Goal: Task Accomplishment & Management: Manage account settings

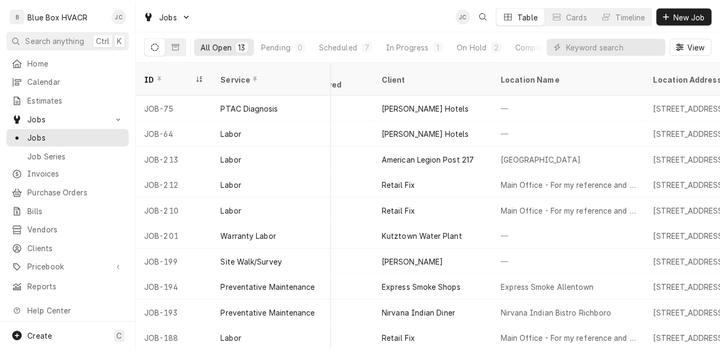
scroll to position [0, 674]
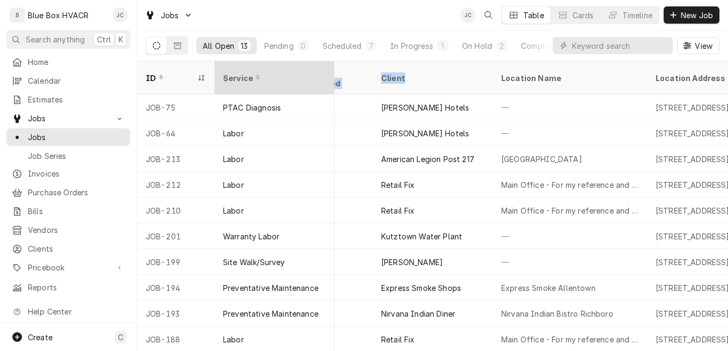
drag, startPoint x: 418, startPoint y: 67, endPoint x: 286, endPoint y: 67, distance: 131.4
click at [286, 67] on tr "ID Service Priority State Status Scheduled For Labels Job Type Techs Date Recei…" at bounding box center [332, 77] width 1738 height 33
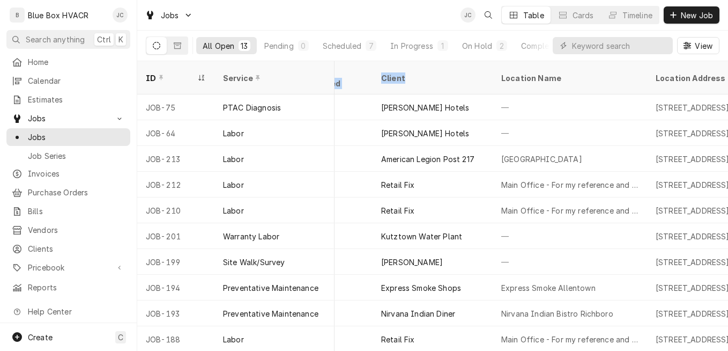
drag, startPoint x: 286, startPoint y: 67, endPoint x: 426, endPoint y: 67, distance: 140.0
click at [426, 67] on div "Client" at bounding box center [433, 77] width 116 height 29
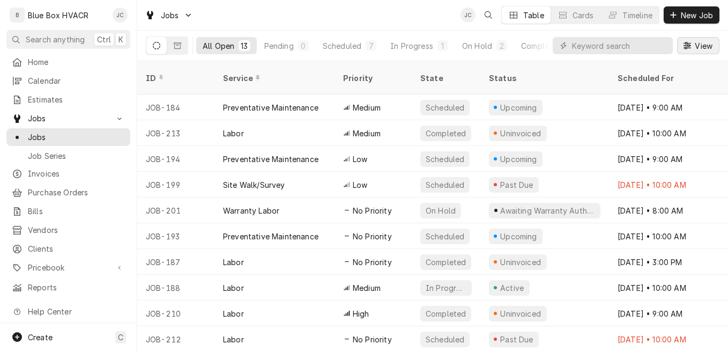
click at [688, 41] on div "Dynamic Content Wrapper" at bounding box center [687, 45] width 11 height 11
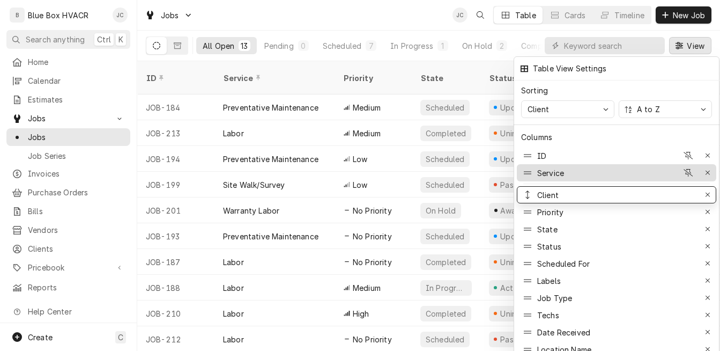
drag, startPoint x: 530, startPoint y: 326, endPoint x: 528, endPoint y: 166, distance: 159.8
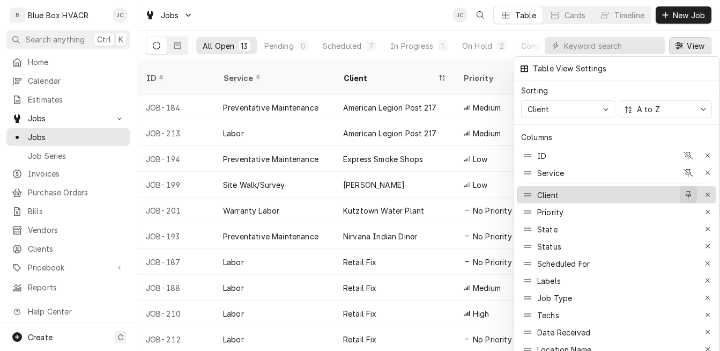
click at [687, 191] on icon "button" at bounding box center [689, 195] width 6 height 8
click at [685, 41] on div at bounding box center [360, 175] width 720 height 351
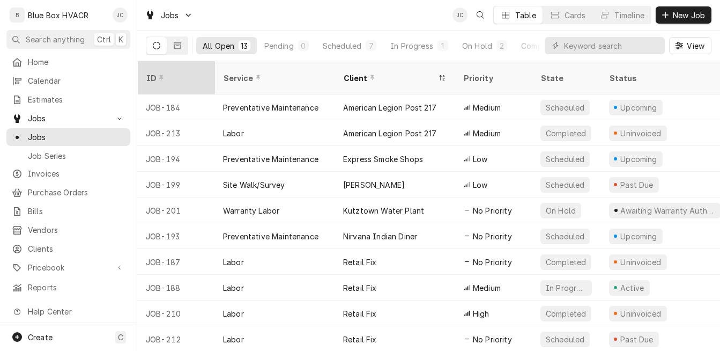
click at [173, 72] on div "ID" at bounding box center [175, 77] width 58 height 11
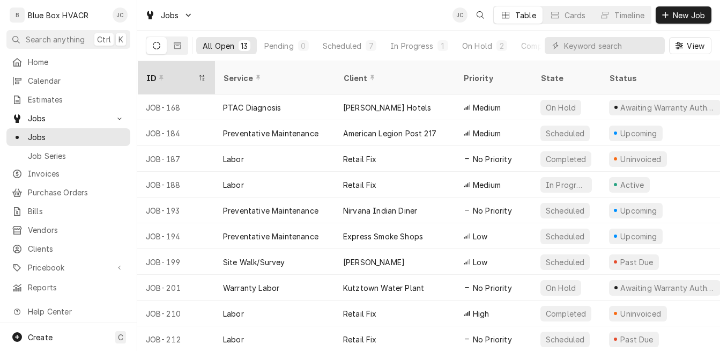
click at [189, 73] on div "ID" at bounding box center [170, 77] width 49 height 11
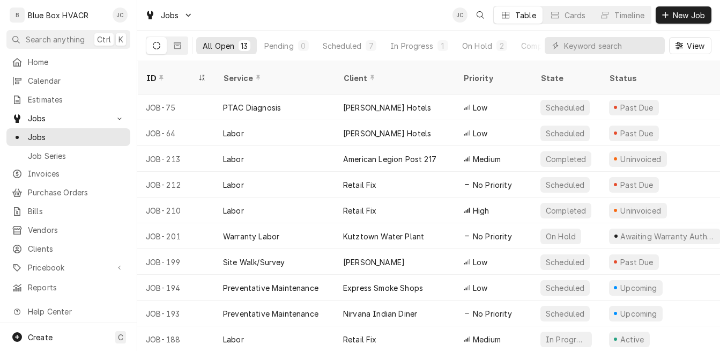
click at [182, 72] on div "ID" at bounding box center [170, 77] width 49 height 11
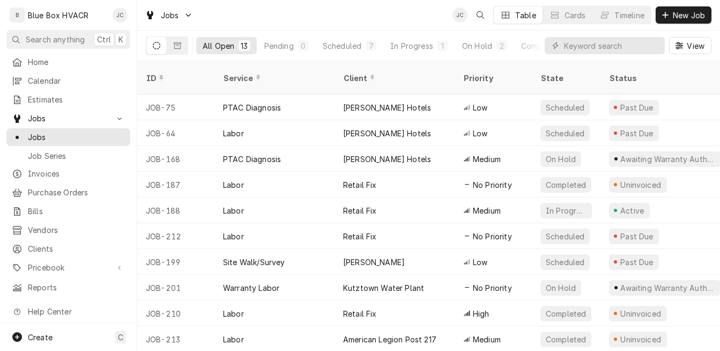
click at [691, 47] on span "View" at bounding box center [696, 45] width 22 height 11
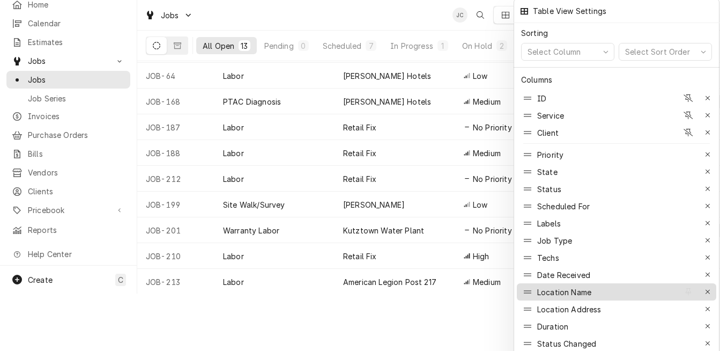
scroll to position [77, 0]
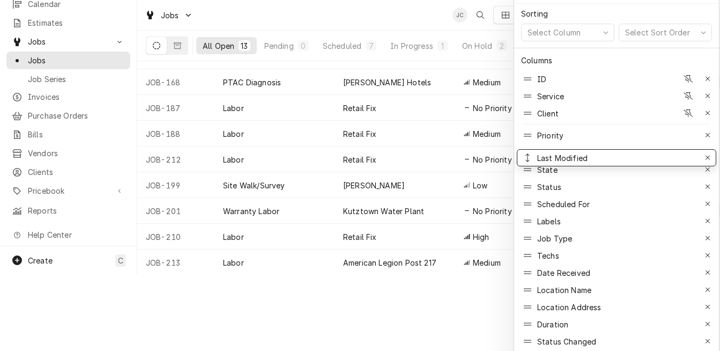
drag, startPoint x: 528, startPoint y: 336, endPoint x: 541, endPoint y: 152, distance: 183.9
drag, startPoint x: 531, startPoint y: 181, endPoint x: 530, endPoint y: 154, distance: 27.4
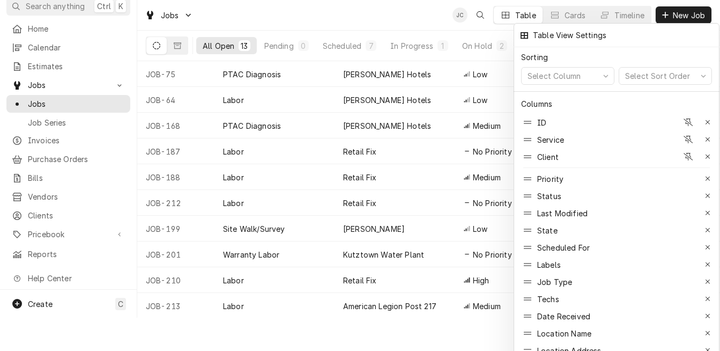
scroll to position [0, 0]
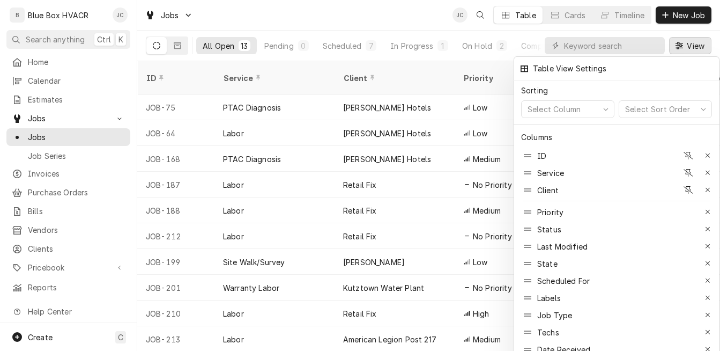
click at [680, 40] on div at bounding box center [360, 175] width 720 height 351
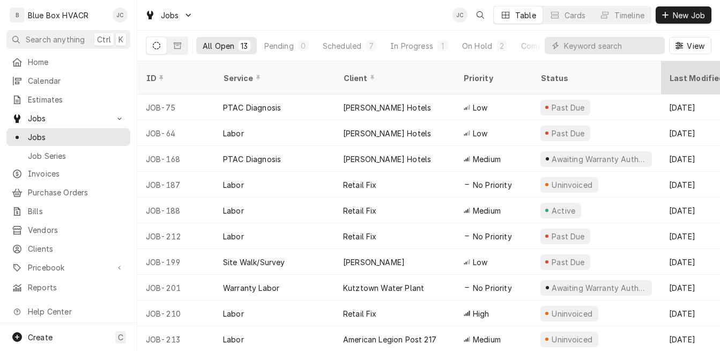
click at [685, 72] on div "Last Modified" at bounding box center [698, 77] width 58 height 11
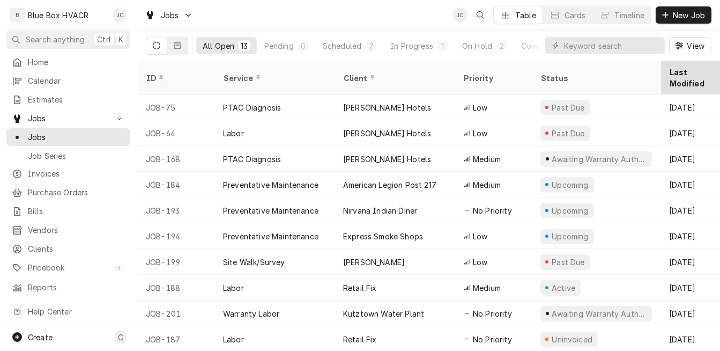
click at [685, 72] on div "Last Modified" at bounding box center [693, 78] width 49 height 23
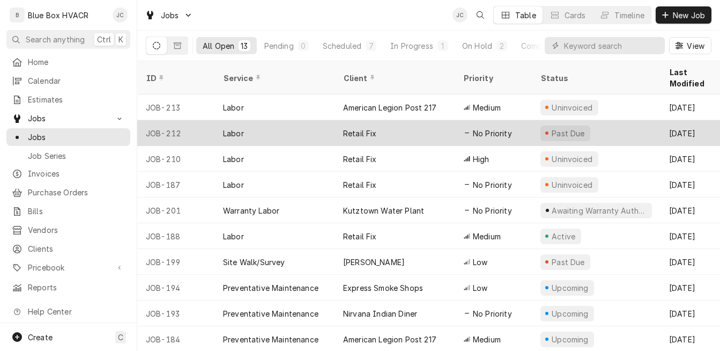
drag, startPoint x: 442, startPoint y: 121, endPoint x: 429, endPoint y: 120, distance: 12.9
click at [441, 120] on div "Retail Fix" at bounding box center [395, 133] width 120 height 26
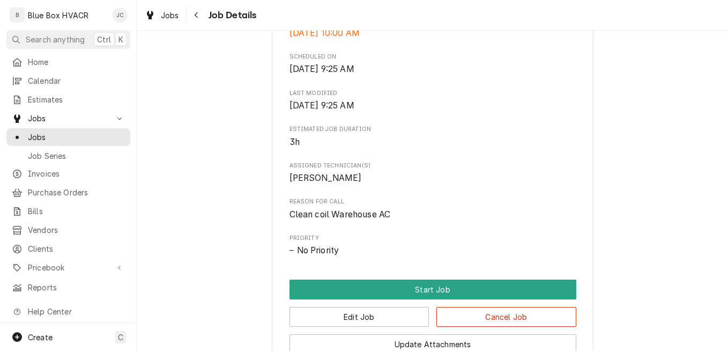
scroll to position [483, 0]
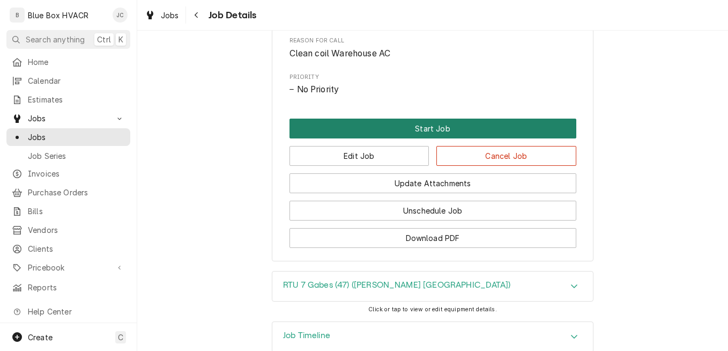
click at [410, 138] on button "Start Job" at bounding box center [433, 129] width 287 height 20
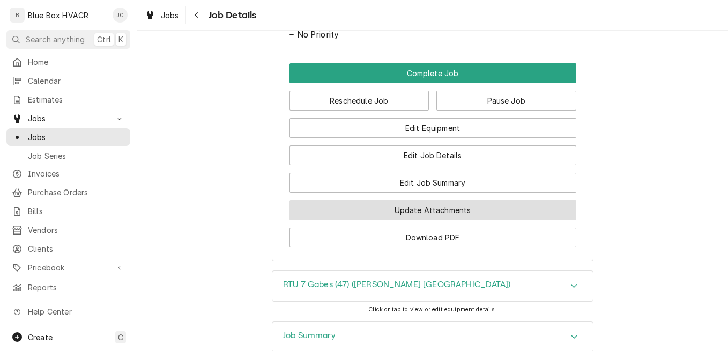
scroll to position [483, 0]
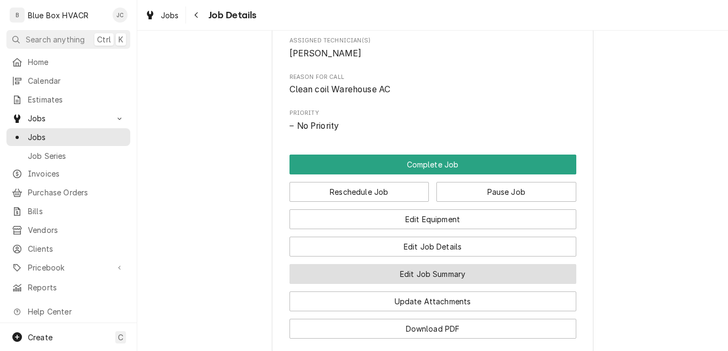
click at [423, 282] on button "Edit Job Summary" at bounding box center [433, 274] width 287 height 20
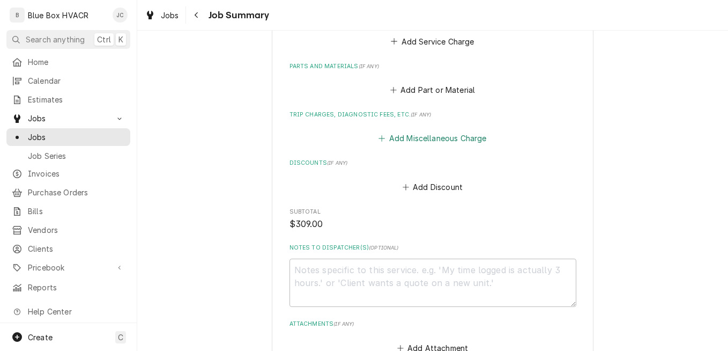
scroll to position [215, 0]
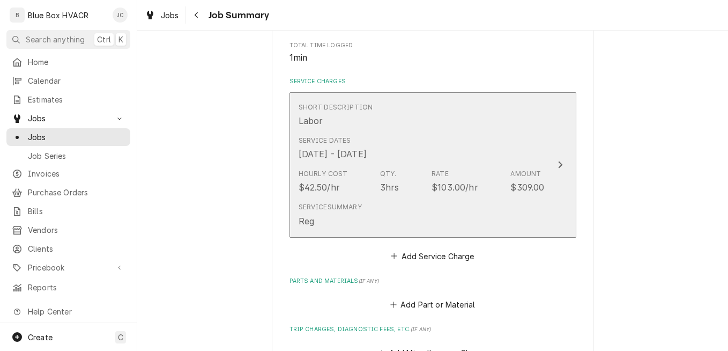
click at [417, 209] on div "Service Summary Reg" at bounding box center [422, 214] width 246 height 33
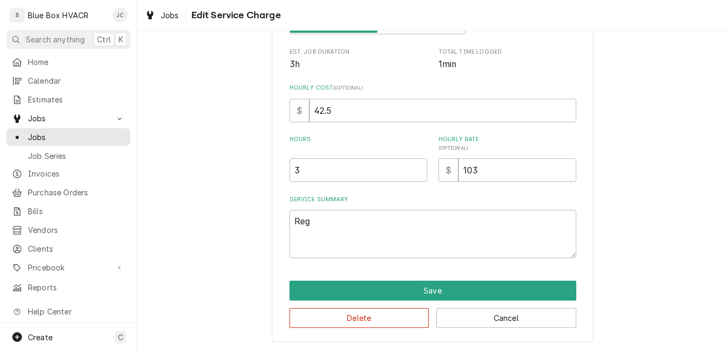
scroll to position [193, 0]
type textarea "x"
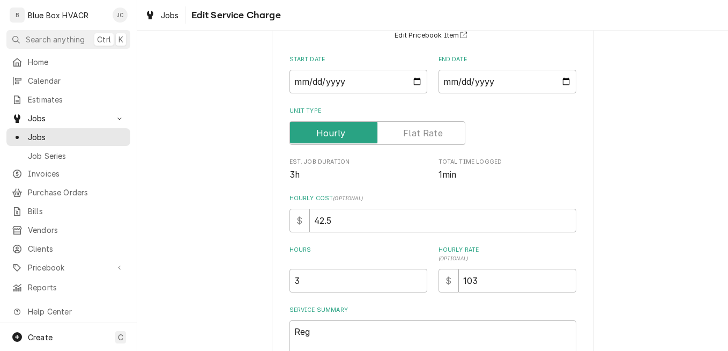
scroll to position [213, 0]
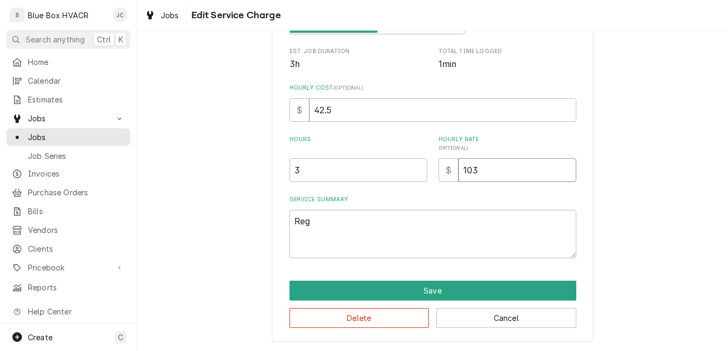
click at [485, 173] on input "103" at bounding box center [518, 170] width 118 height 24
type input "10"
type textarea "x"
type input "105"
click at [355, 227] on textarea "Reg" at bounding box center [433, 234] width 287 height 48
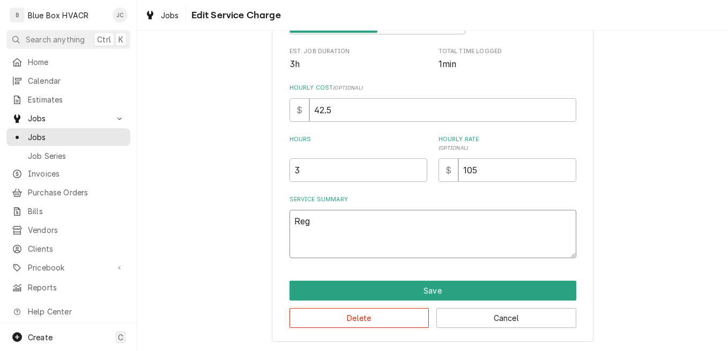
type textarea "Re"
type textarea "x"
type textarea "R"
type textarea "x"
click at [340, 227] on textarea "Service Summary" at bounding box center [433, 234] width 287 height 48
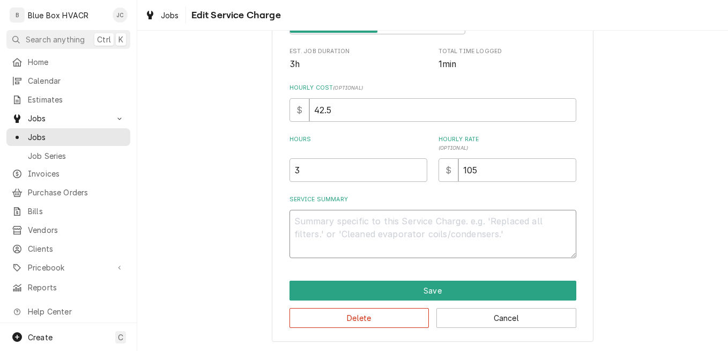
paste textarea "Work Description: RTU 7 Rheem RKKL-B120DL15E Serial F030104003 Setup to clean c…"
type textarea "x"
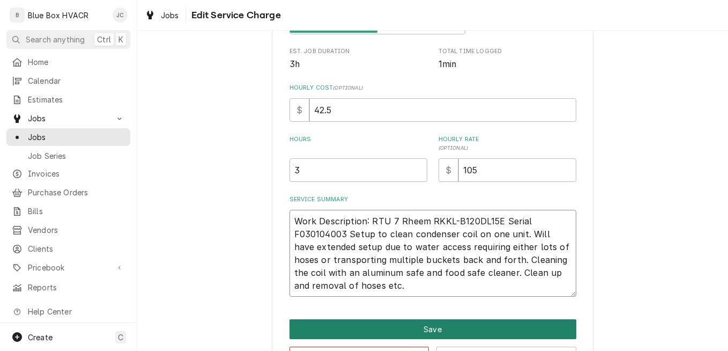
type textarea "Work Description: RTU 7 Rheem RKKL-B120DL15E Serial F030104003 Setup to clean c…"
click at [407, 319] on button "Save" at bounding box center [433, 329] width 287 height 20
type textarea "x"
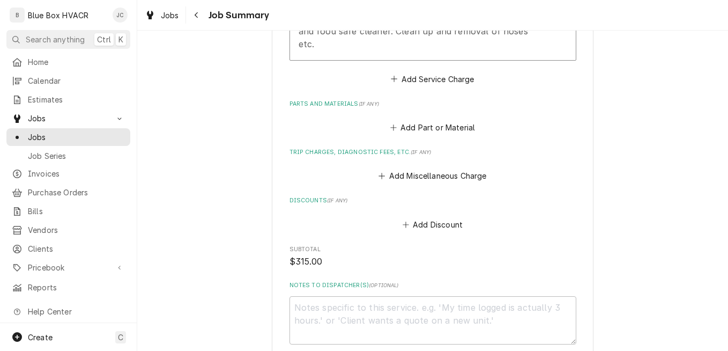
scroll to position [536, 0]
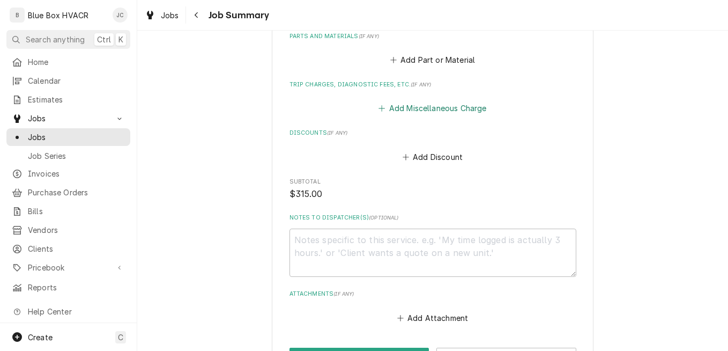
click at [429, 101] on button "Add Miscellaneous Charge" at bounding box center [433, 108] width 112 height 15
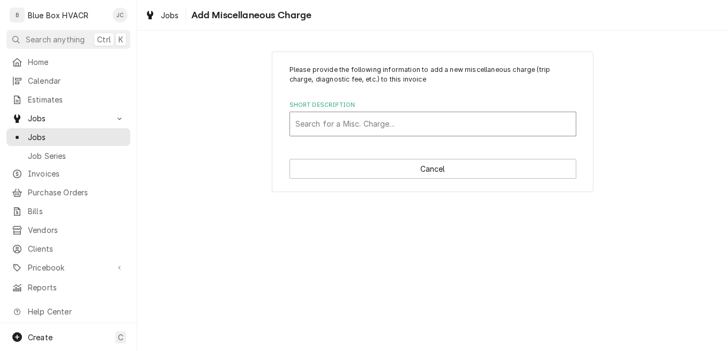
click at [377, 120] on div "Short Description" at bounding box center [433, 123] width 275 height 19
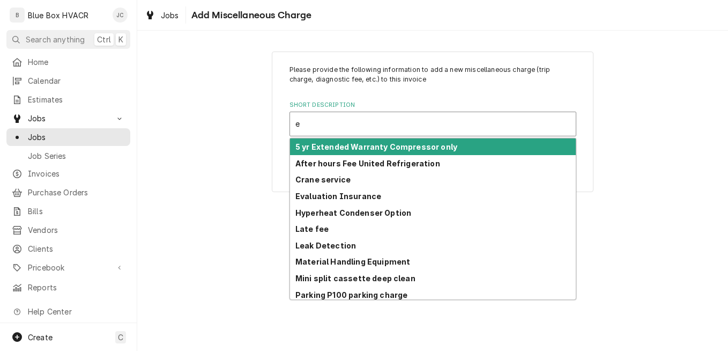
type input "ex"
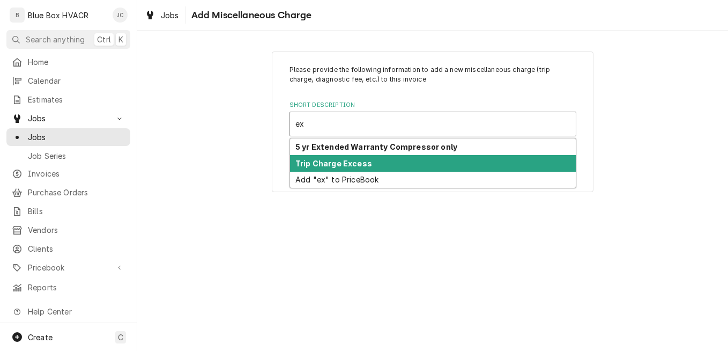
click at [355, 165] on strong "Trip Charge Excess" at bounding box center [334, 163] width 77 height 9
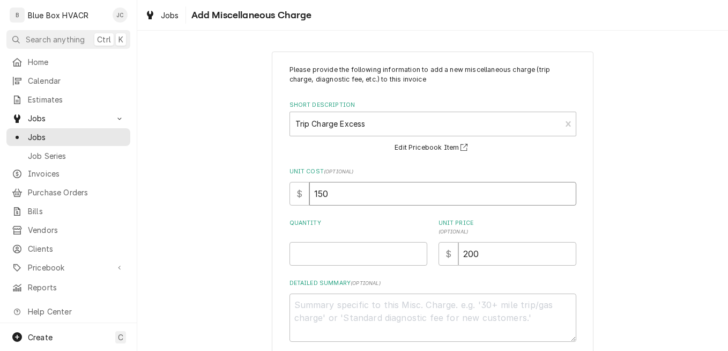
drag, startPoint x: 344, startPoint y: 196, endPoint x: 292, endPoint y: 195, distance: 52.0
click at [292, 195] on div "$ 150" at bounding box center [433, 194] width 287 height 24
type textarea "x"
type input "1"
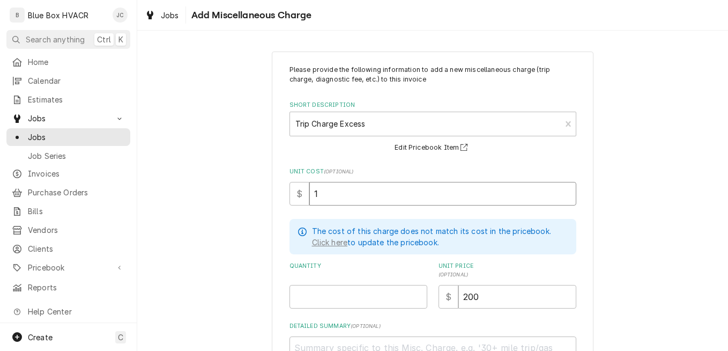
type textarea "x"
type input "15"
type textarea "x"
type input "150"
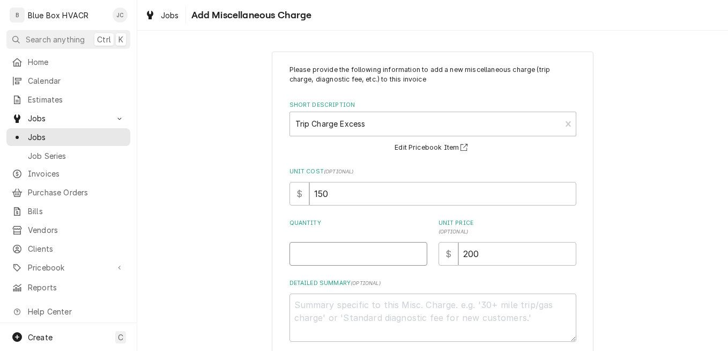
click at [333, 263] on input "Quantity" at bounding box center [359, 254] width 138 height 24
type textarea "x"
type input "1"
click at [614, 207] on div "Please provide the following information to add a new miscellaneous charge (tri…" at bounding box center [432, 224] width 591 height 365
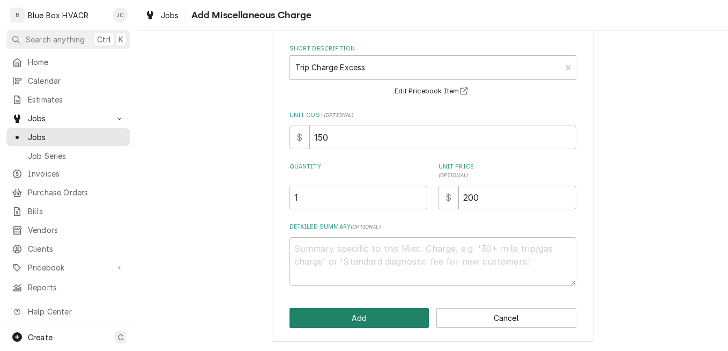
click at [386, 308] on button "Add" at bounding box center [360, 318] width 140 height 20
type textarea "x"
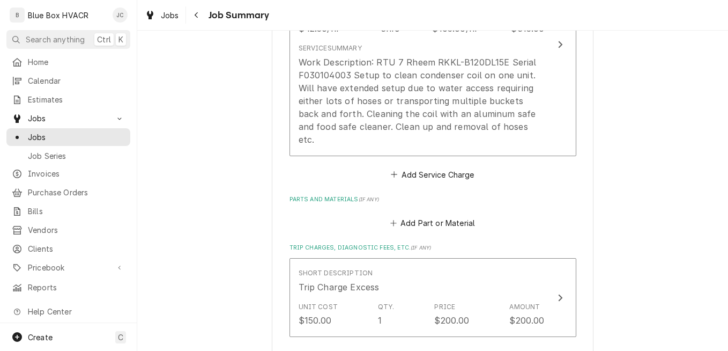
scroll to position [268, 0]
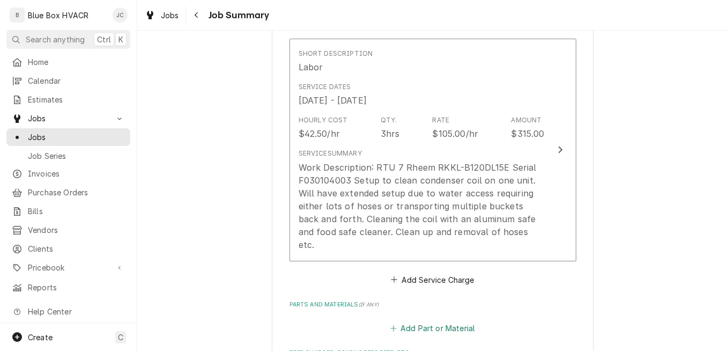
click at [433, 321] on button "Add Part or Material" at bounding box center [432, 328] width 88 height 15
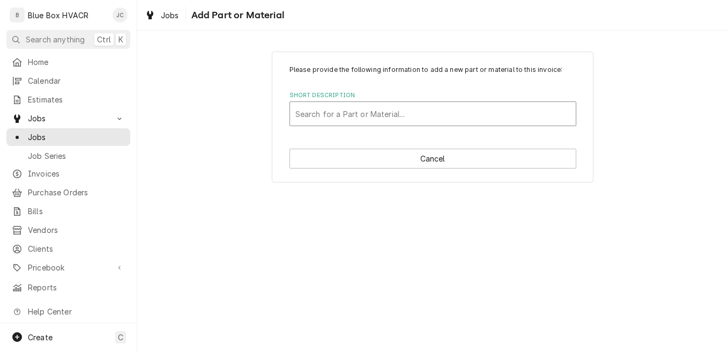
click at [399, 119] on div "Short Description" at bounding box center [433, 113] width 275 height 19
type input "condenser"
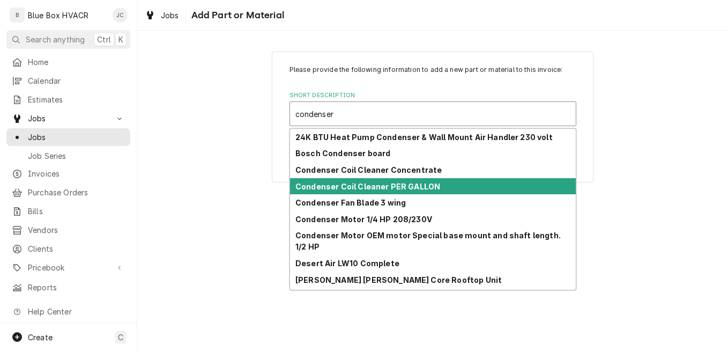
click at [371, 187] on strong "Condenser Coil Cleaner PER GALLON" at bounding box center [368, 186] width 145 height 9
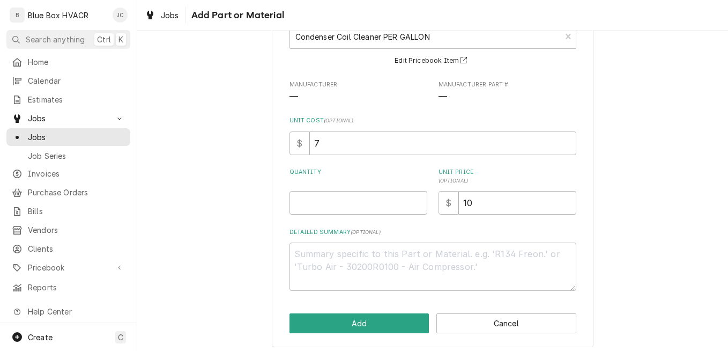
scroll to position [83, 0]
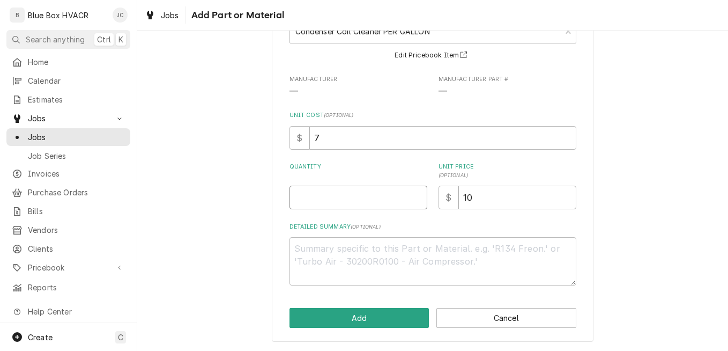
click at [350, 198] on input "Quantity" at bounding box center [359, 198] width 138 height 24
type textarea "x"
type input "1"
drag, startPoint x: 471, startPoint y: 193, endPoint x: 420, endPoint y: 196, distance: 51.6
click at [424, 195] on div "Quantity 1 Unit Price ( optional ) $ 10" at bounding box center [433, 186] width 287 height 47
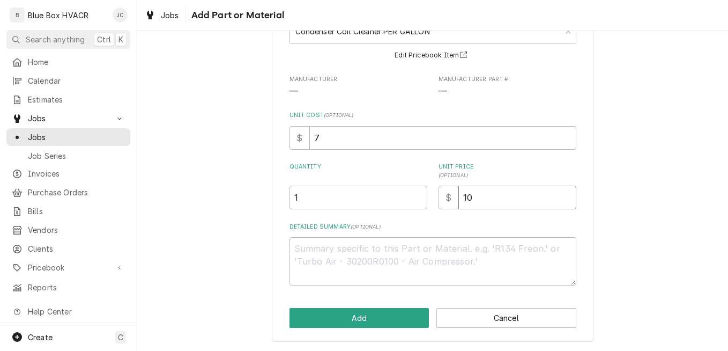
type textarea "x"
type input "2"
type textarea "x"
type input "25"
click at [600, 222] on div "Please provide the following information to add a new part or material to this …" at bounding box center [432, 155] width 591 height 392
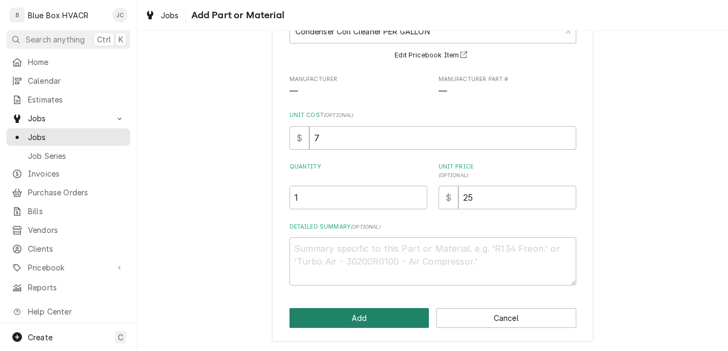
click at [365, 313] on button "Add" at bounding box center [360, 318] width 140 height 20
type textarea "x"
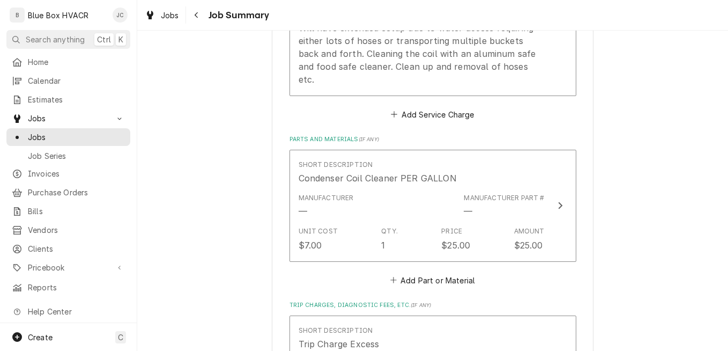
scroll to position [536, 0]
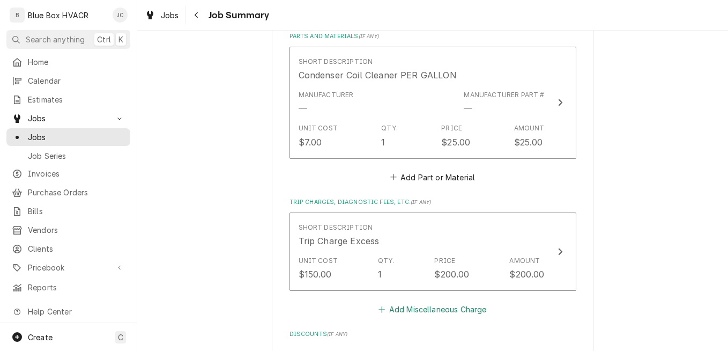
click at [440, 302] on button "Add Miscellaneous Charge" at bounding box center [433, 309] width 112 height 15
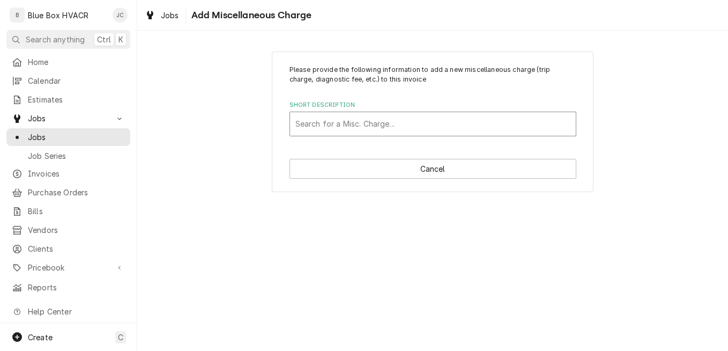
click at [352, 126] on div "Short Description" at bounding box center [433, 123] width 275 height 19
type input "tri"
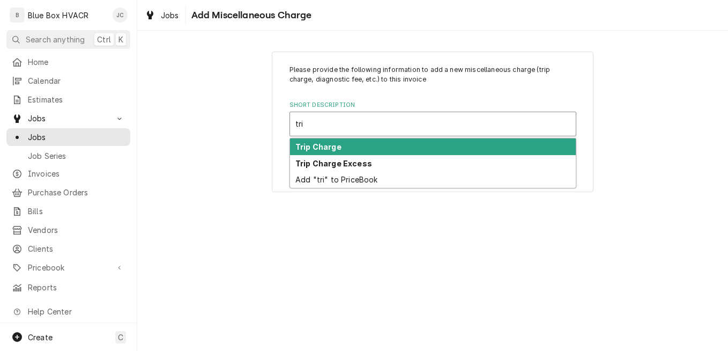
click at [350, 141] on div "Trip Charge" at bounding box center [433, 146] width 286 height 17
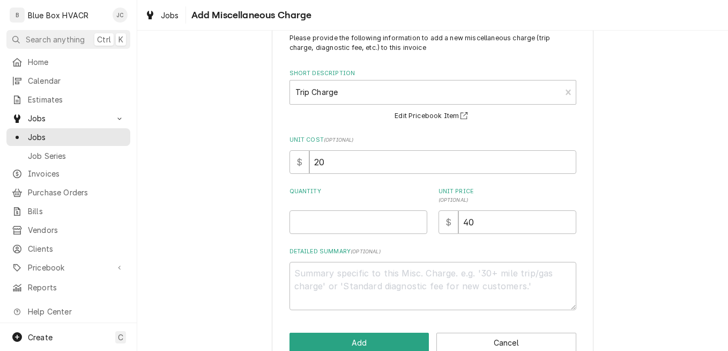
scroll to position [56, 0]
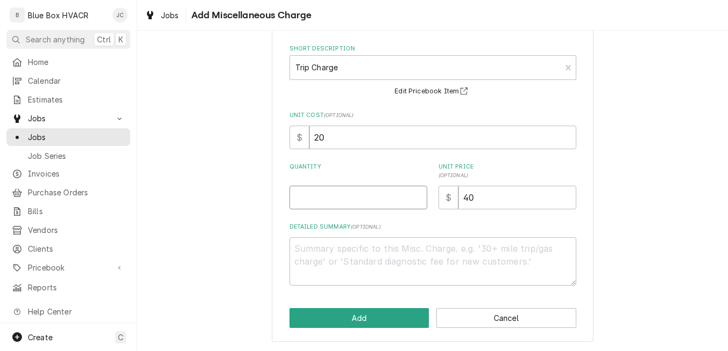
click at [354, 204] on input "Quantity" at bounding box center [359, 198] width 138 height 24
type textarea "x"
type input "1"
click at [370, 315] on button "Add" at bounding box center [360, 318] width 140 height 20
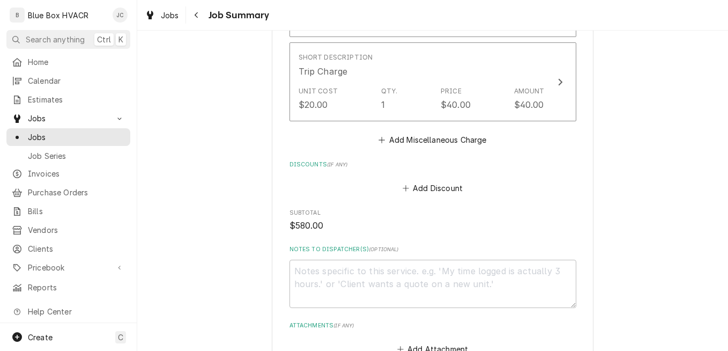
scroll to position [949, 0]
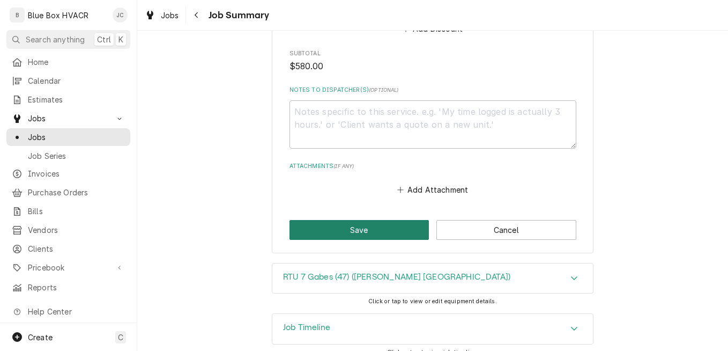
click at [363, 220] on button "Save" at bounding box center [360, 230] width 140 height 20
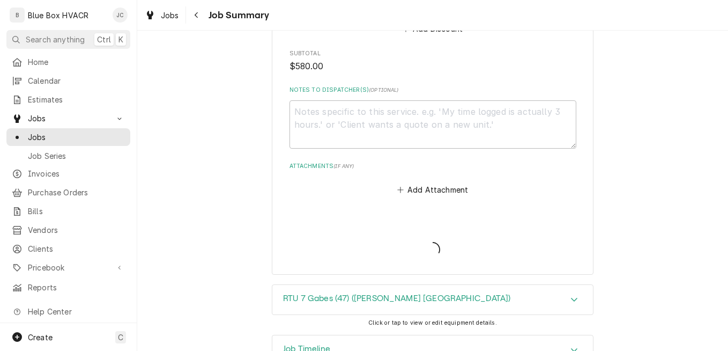
type textarea "x"
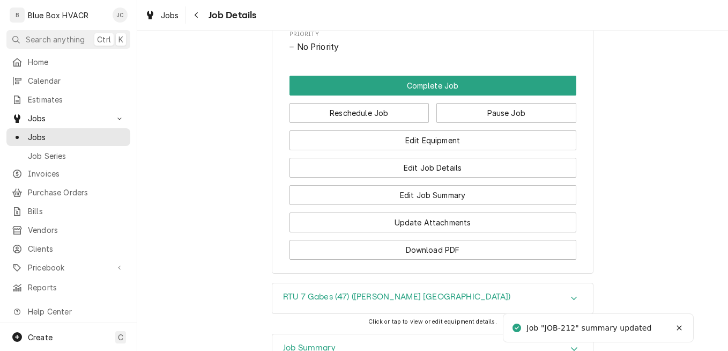
scroll to position [751, 0]
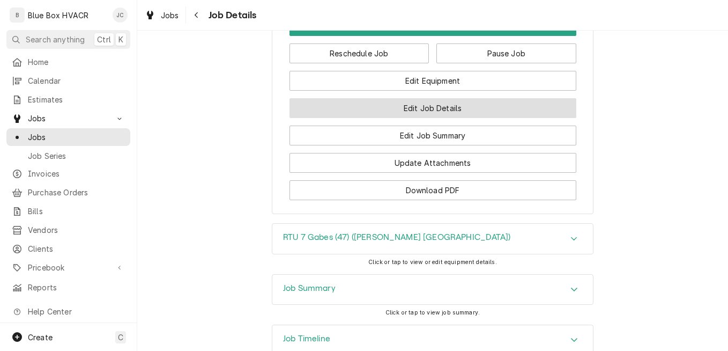
click at [454, 118] on button "Edit Job Details" at bounding box center [433, 108] width 287 height 20
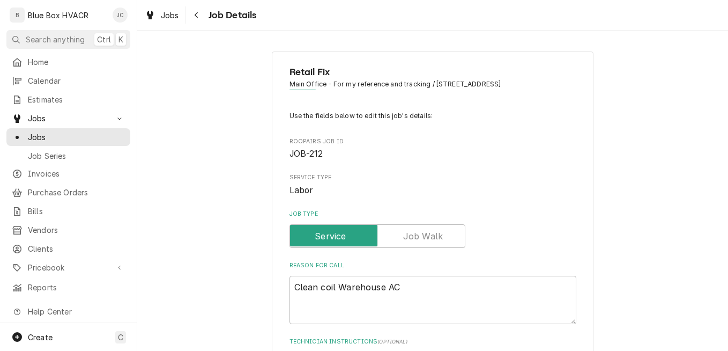
type textarea "x"
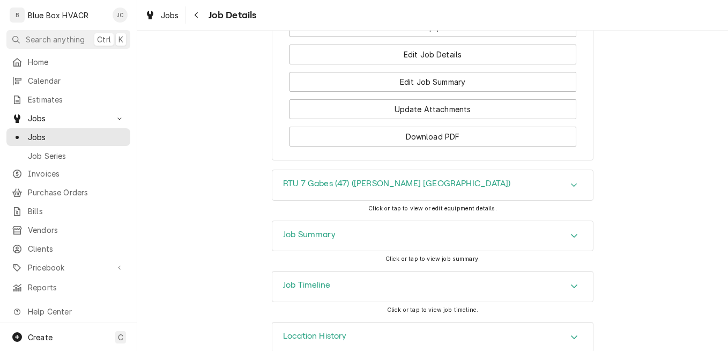
scroll to position [590, 0]
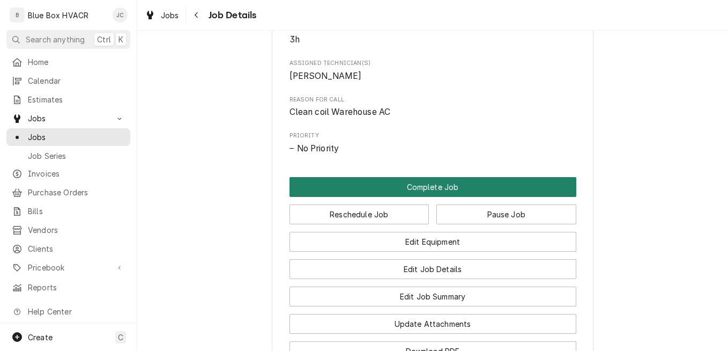
click at [423, 197] on button "Complete Job" at bounding box center [433, 187] width 287 height 20
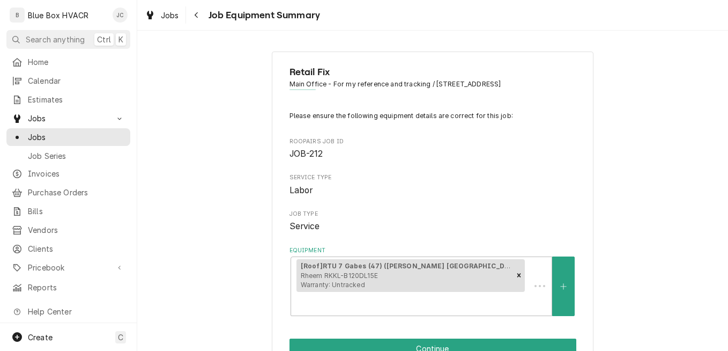
scroll to position [215, 0]
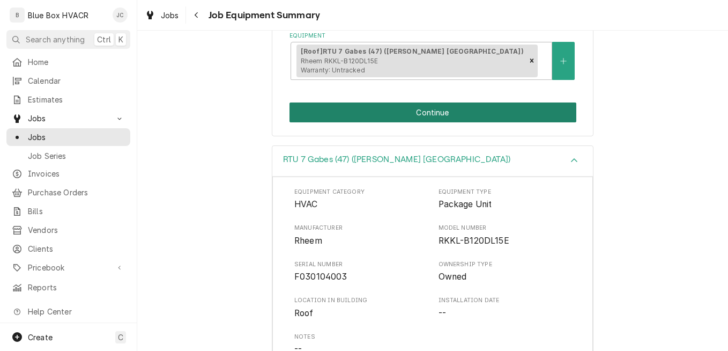
click at [440, 112] on button "Continue" at bounding box center [433, 112] width 287 height 20
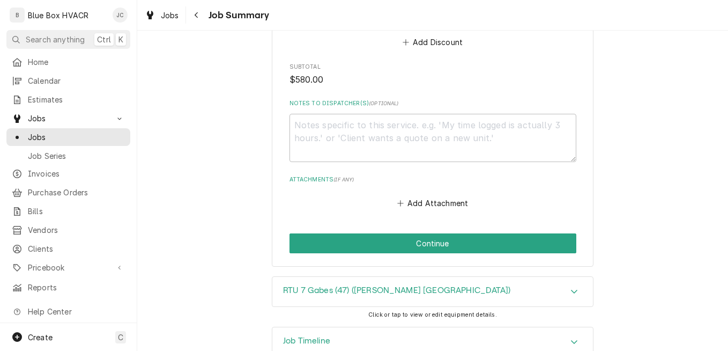
scroll to position [949, 0]
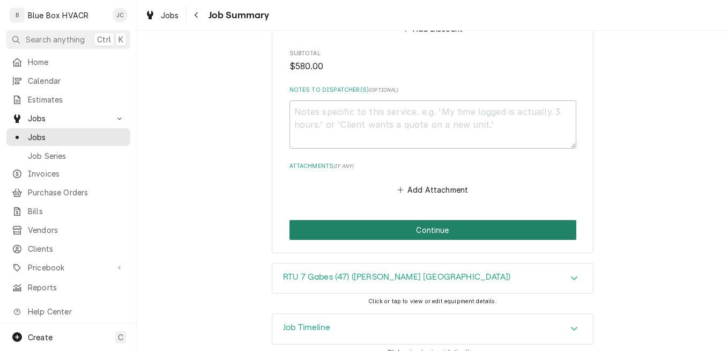
click at [433, 220] on button "Continue" at bounding box center [433, 230] width 287 height 20
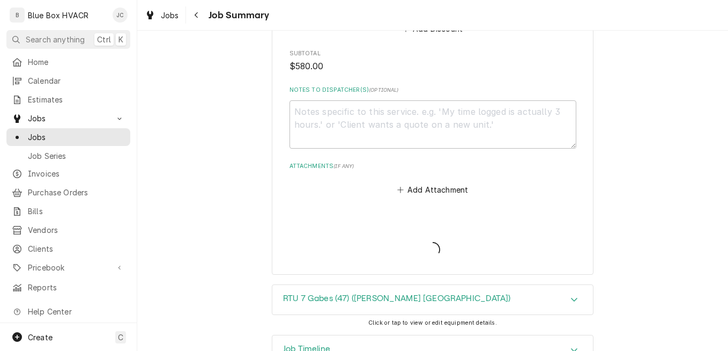
type textarea "x"
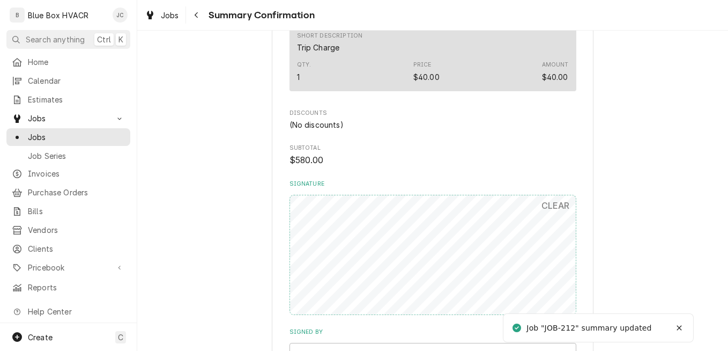
scroll to position [805, 0]
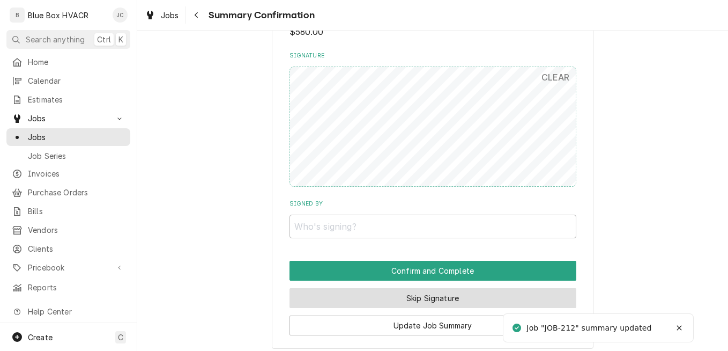
click at [416, 297] on button "Skip Signature" at bounding box center [433, 298] width 287 height 20
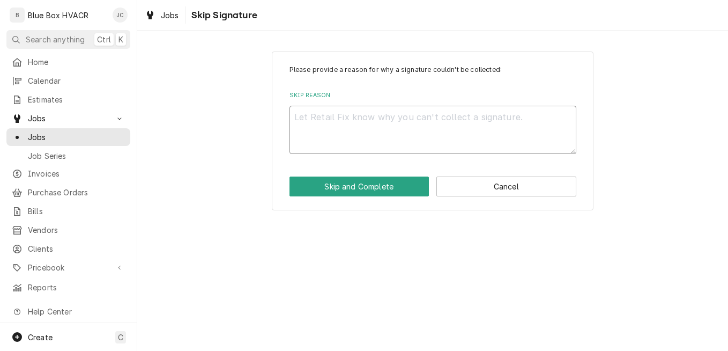
click at [403, 122] on textarea "Skip Reason" at bounding box center [433, 130] width 287 height 48
type textarea "x"
type textarea "I"
type textarea "x"
type textarea "In"
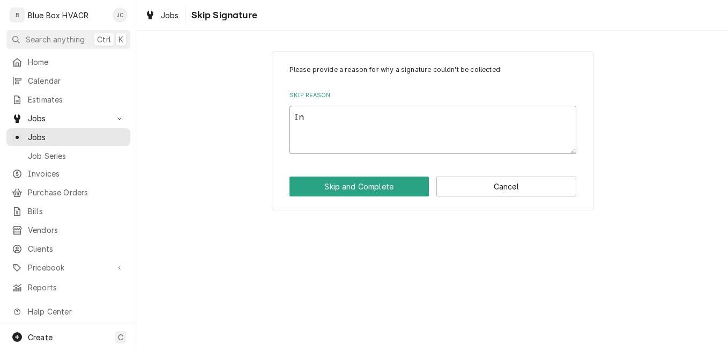
type textarea "x"
type textarea "Int"
type textarea "x"
type textarea "Inte"
type textarea "x"
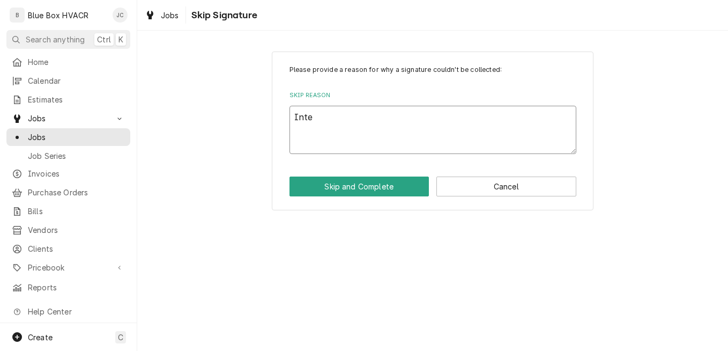
type textarea "Inter"
type textarea "x"
type textarea "Intern"
type textarea "x"
type textarea "Interna"
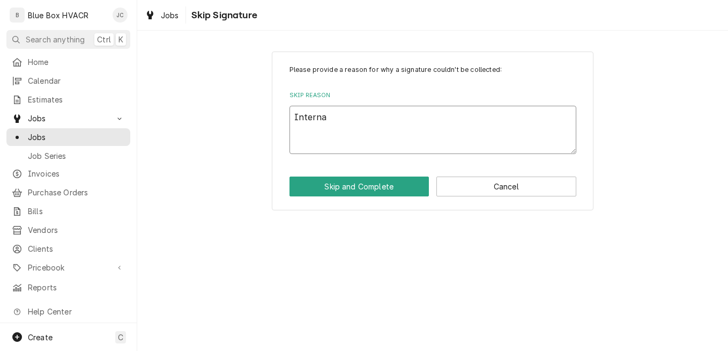
type textarea "x"
type textarea "Internal"
type textarea "x"
type textarea "Internal"
type textarea "x"
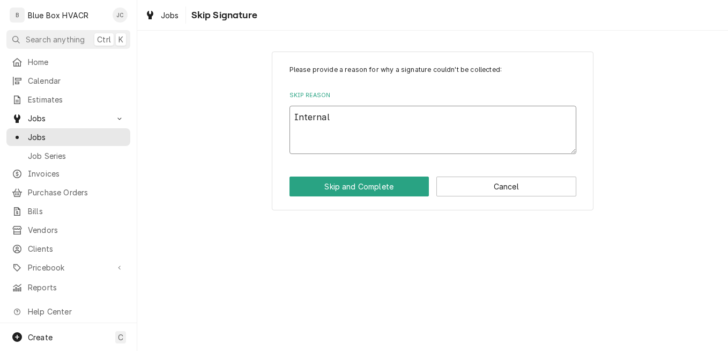
type textarea "Internal C"
type textarea "x"
type textarea "Internal Co"
type textarea "x"
type textarea "Internal Cop"
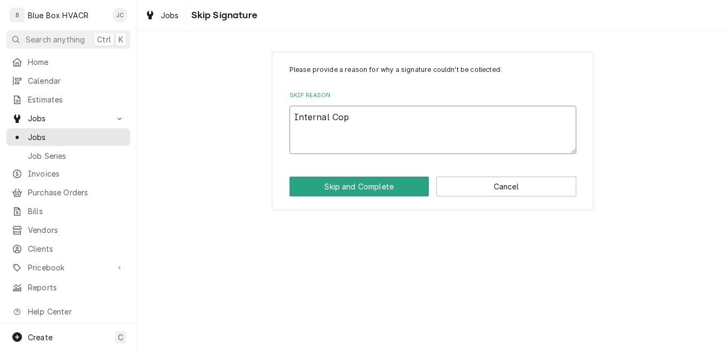
type textarea "x"
type textarea "Internal Copy"
click at [375, 184] on button "Skip and Complete" at bounding box center [360, 186] width 140 height 20
type textarea "x"
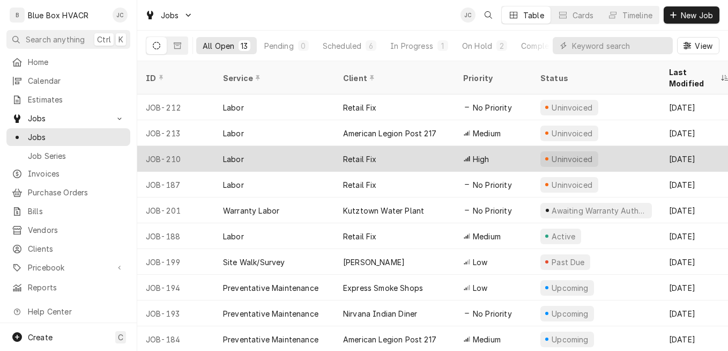
click at [420, 149] on div "Retail Fix" at bounding box center [395, 159] width 120 height 26
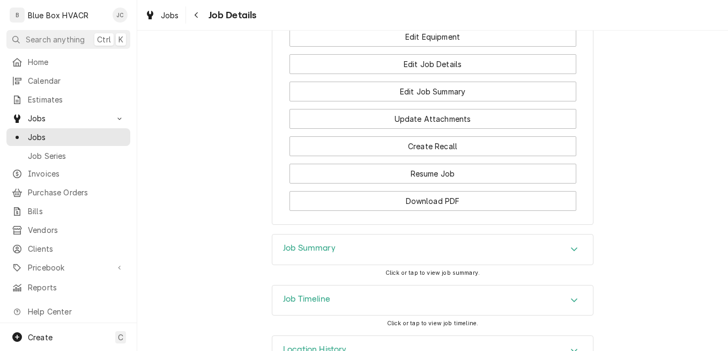
scroll to position [644, 0]
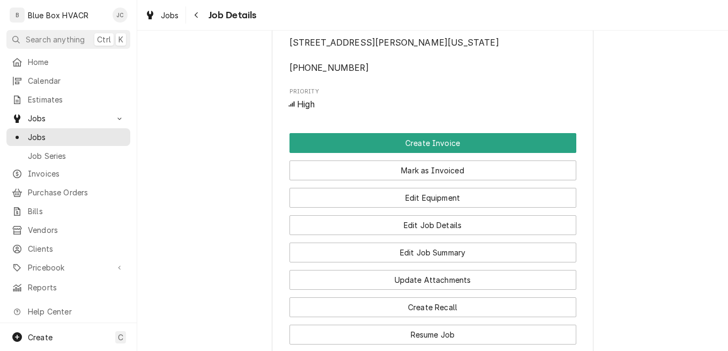
click at [418, 178] on div "Mark as Invoiced" at bounding box center [433, 166] width 287 height 27
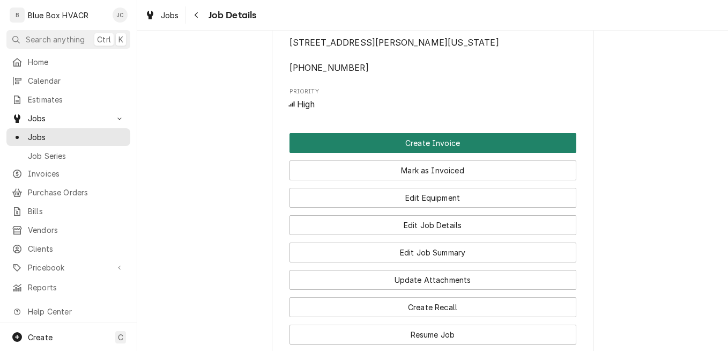
click at [417, 153] on button "Create Invoice" at bounding box center [433, 143] width 287 height 20
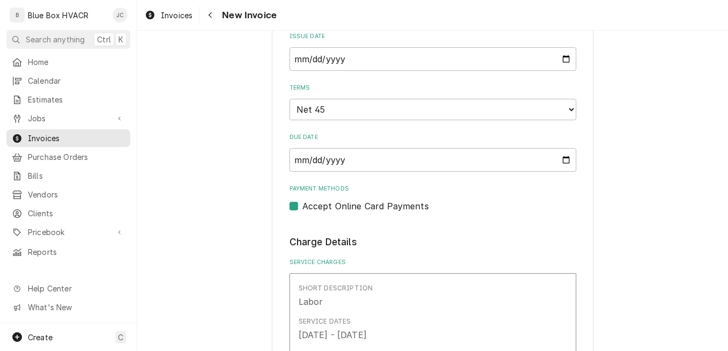
scroll to position [644, 0]
click at [393, 115] on select "Choose payment terms... Same Day Net 7 Net 14 Net 15 Net 21 Net 30 Net 45 Net 6…" at bounding box center [433, 108] width 287 height 21
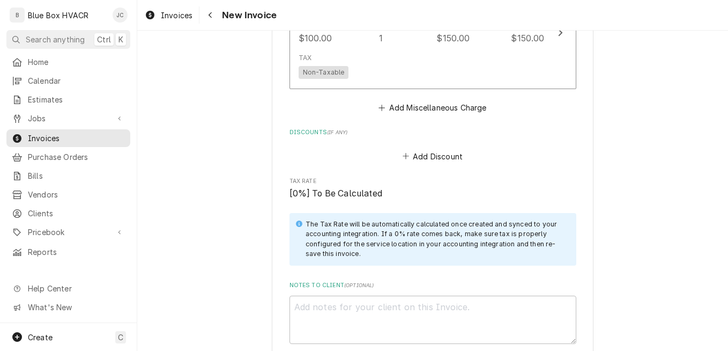
scroll to position [2610, 0]
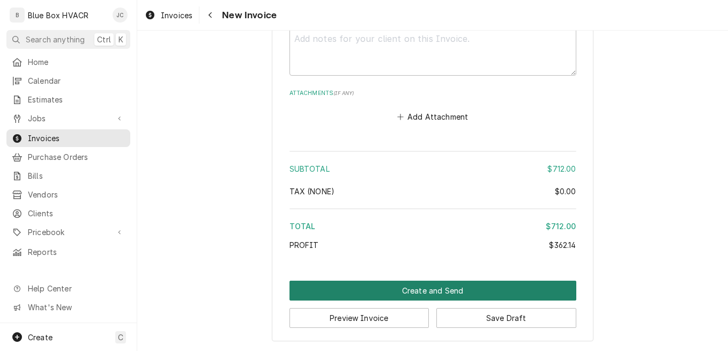
click at [407, 296] on button "Create and Send" at bounding box center [433, 291] width 287 height 20
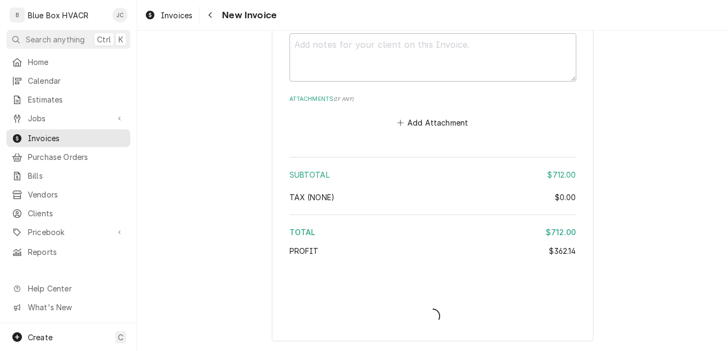
scroll to position [2605, 0]
type textarea "x"
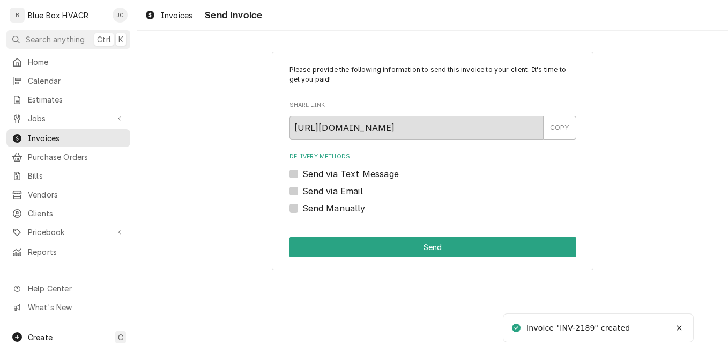
click at [324, 207] on label "Send Manually" at bounding box center [334, 208] width 63 height 13
click at [324, 207] on input "Send Manually" at bounding box center [446, 214] width 287 height 24
checkbox input "true"
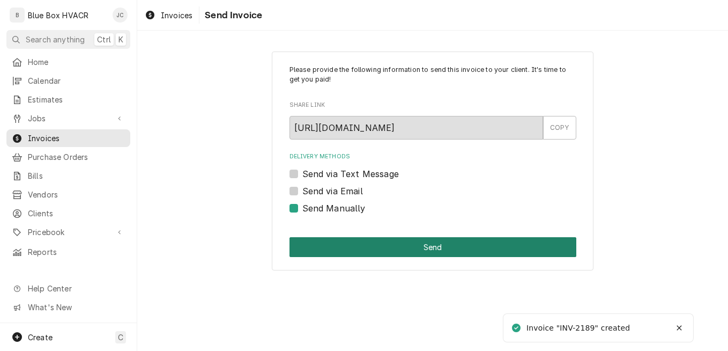
click at [359, 238] on button "Send" at bounding box center [433, 247] width 287 height 20
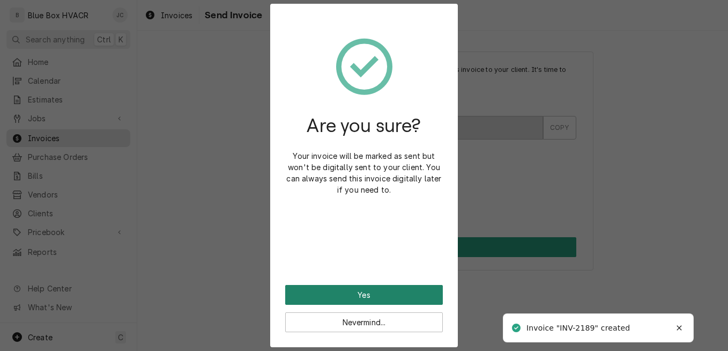
click at [390, 293] on button "Yes" at bounding box center [364, 295] width 158 height 20
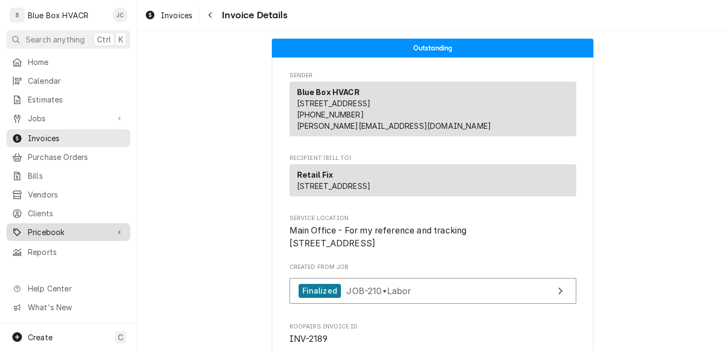
click at [67, 226] on span "Pricebook" at bounding box center [68, 231] width 81 height 11
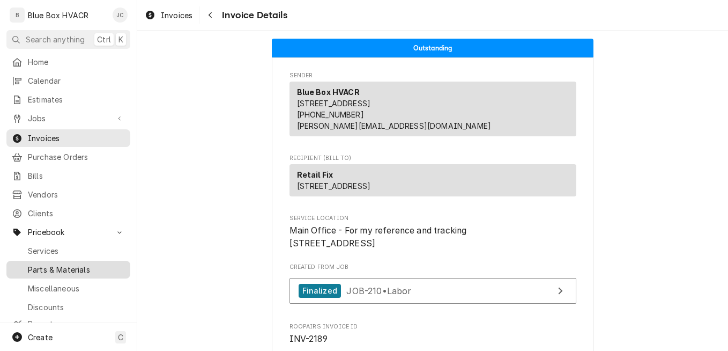
click at [61, 264] on span "Parts & Materials" at bounding box center [76, 269] width 97 height 11
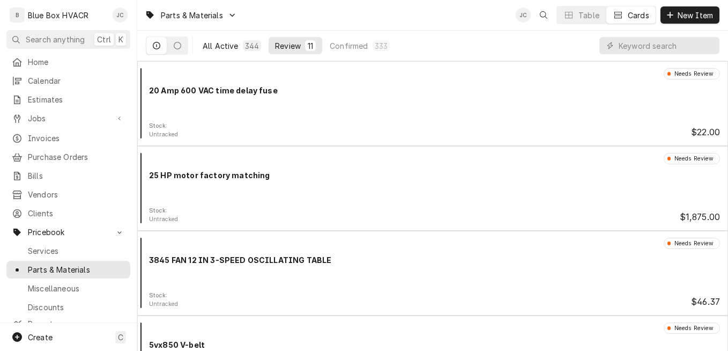
click at [231, 47] on div "All Active" at bounding box center [221, 45] width 36 height 11
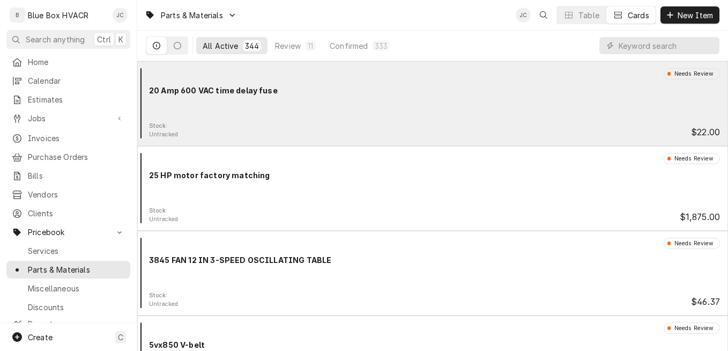
click at [317, 122] on div "Stock: Untracked $22.00" at bounding box center [433, 130] width 582 height 17
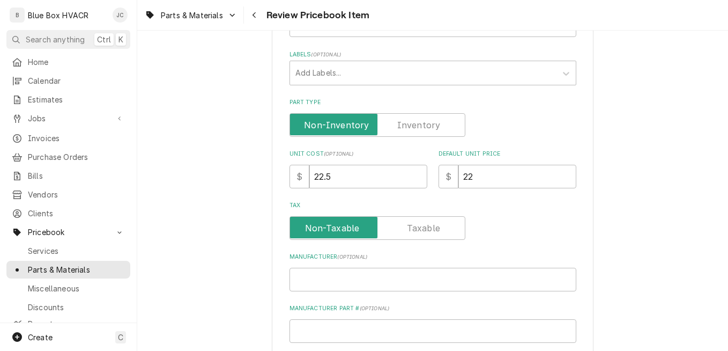
scroll to position [215, 0]
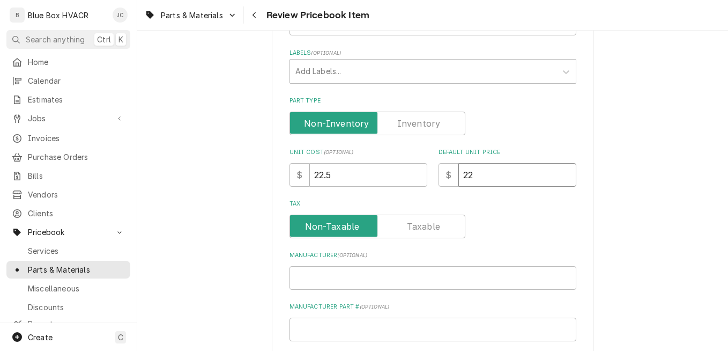
drag, startPoint x: 477, startPoint y: 174, endPoint x: 451, endPoint y: 174, distance: 25.7
click at [453, 174] on div "$ 22" at bounding box center [508, 175] width 138 height 24
type textarea "x"
type input "4"
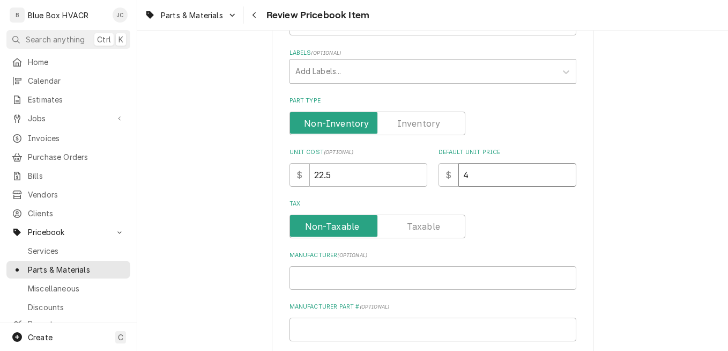
type textarea "x"
type input "45"
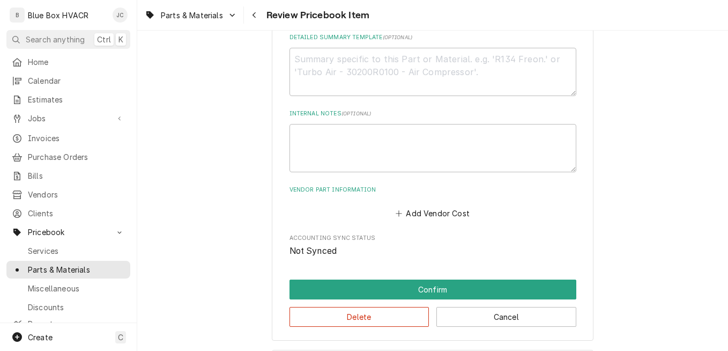
scroll to position [536, 0]
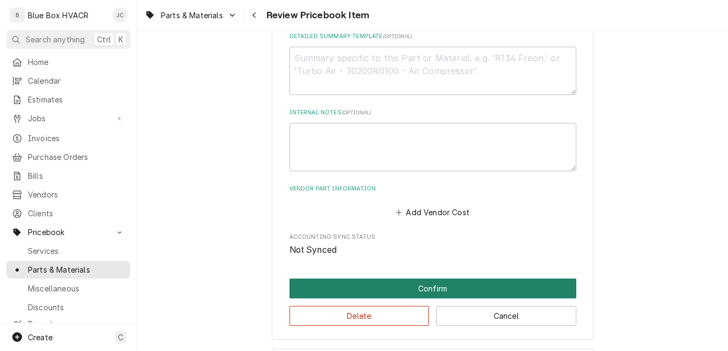
click at [421, 290] on button "Confirm" at bounding box center [433, 288] width 287 height 20
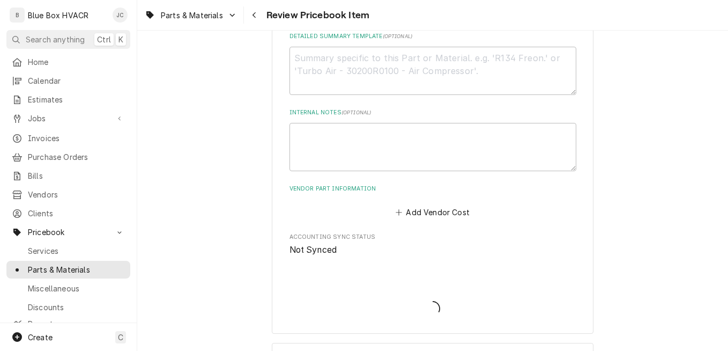
type textarea "x"
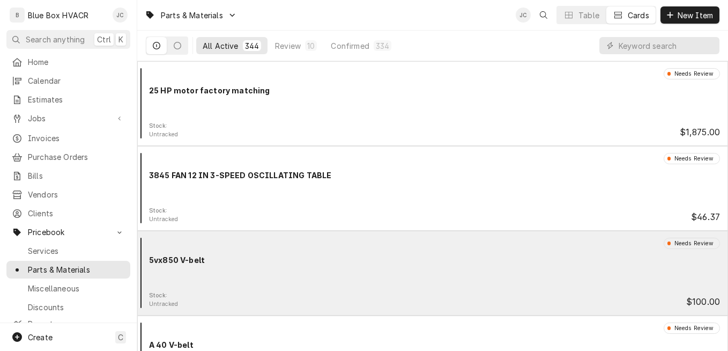
click at [367, 237] on div "Needs Review 5vx850 V-belt Stock: Untracked $100.00" at bounding box center [432, 273] width 591 height 85
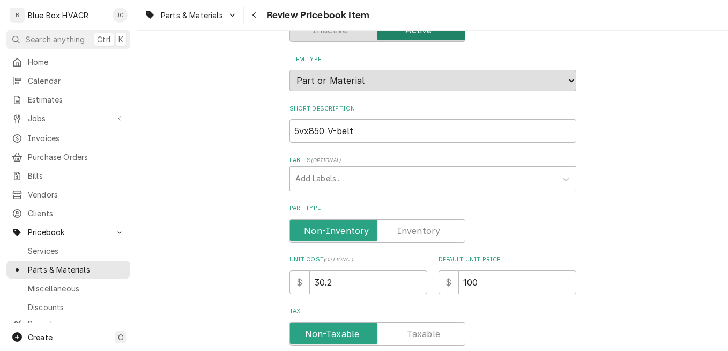
scroll to position [215, 0]
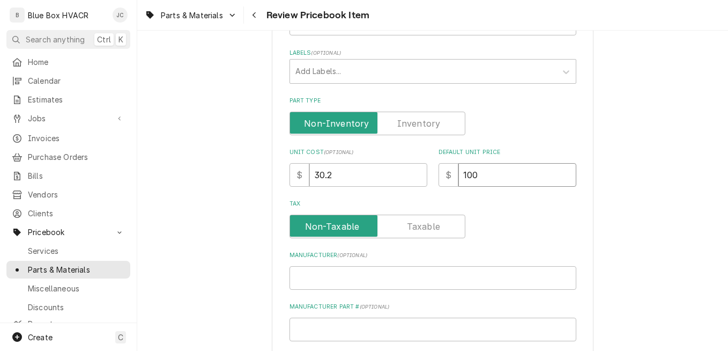
drag, startPoint x: 511, startPoint y: 177, endPoint x: 454, endPoint y: 178, distance: 56.3
click at [459, 178] on input "100" at bounding box center [518, 175] width 118 height 24
type textarea "x"
type input "6"
type textarea "x"
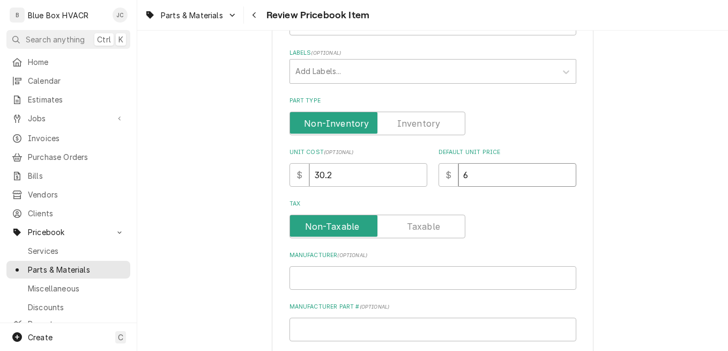
type input "60"
type textarea "x"
type input "60.4"
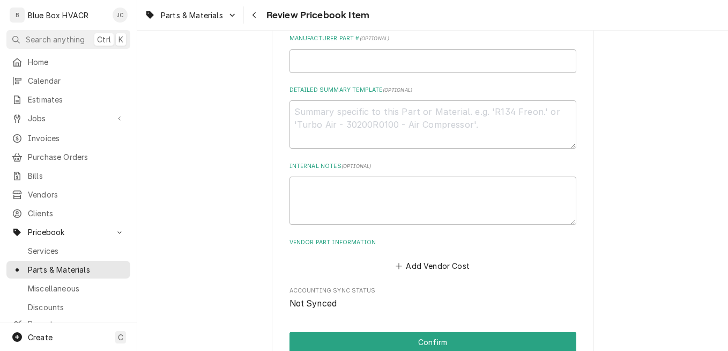
scroll to position [585, 0]
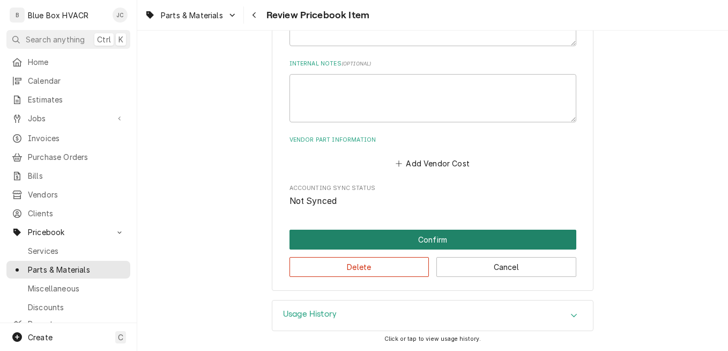
click at [408, 239] on button "Confirm" at bounding box center [433, 240] width 287 height 20
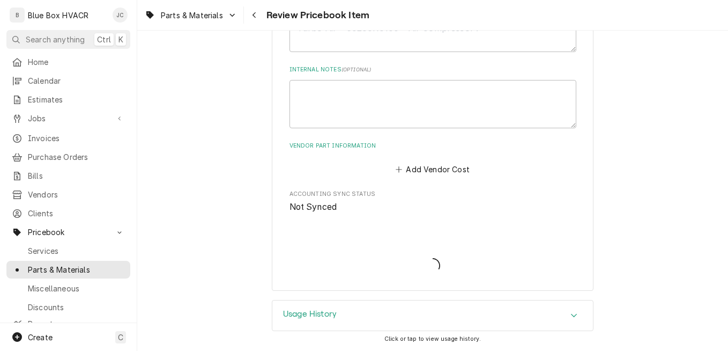
type textarea "x"
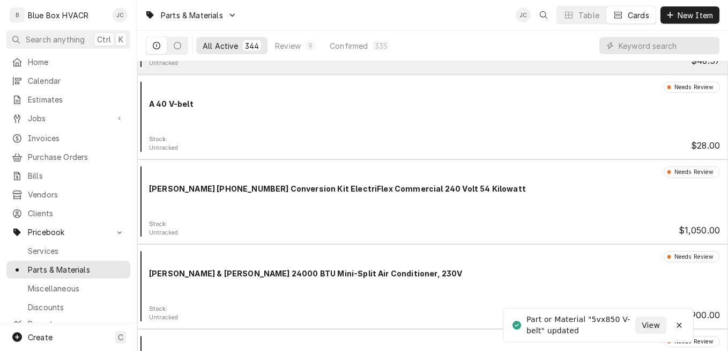
scroll to position [161, 0]
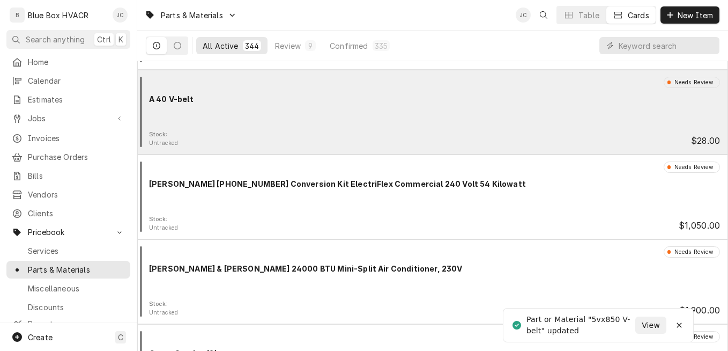
click at [399, 121] on div "Needs Review A 40 V-belt" at bounding box center [433, 104] width 582 height 54
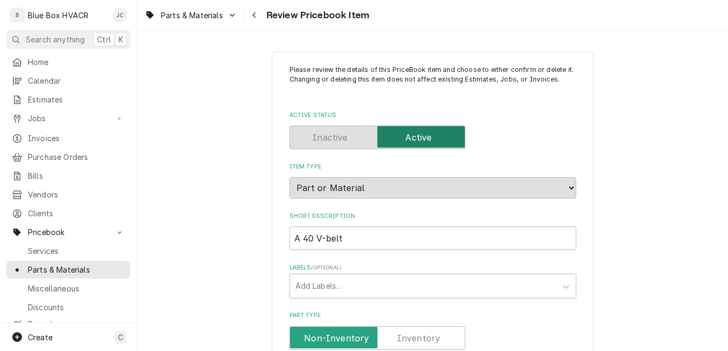
scroll to position [215, 0]
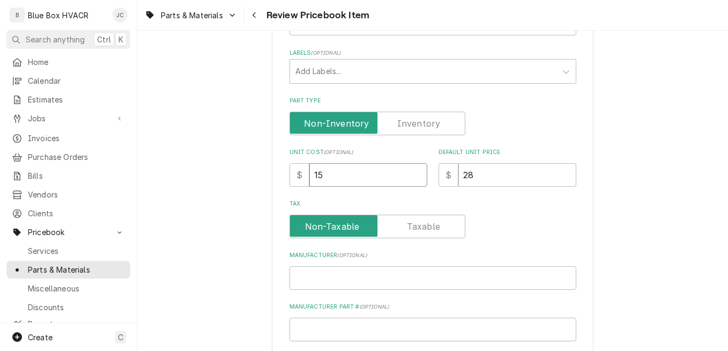
drag, startPoint x: 345, startPoint y: 179, endPoint x: 300, endPoint y: 180, distance: 44.5
click at [300, 180] on div "$ 15" at bounding box center [359, 175] width 138 height 24
type textarea "x"
type input "1"
type textarea "x"
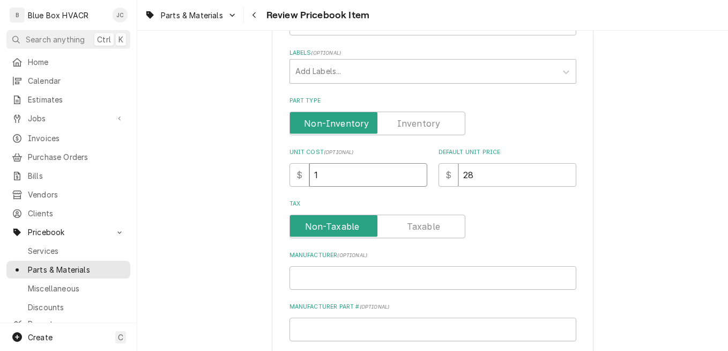
type input "15"
click at [478, 203] on label "Tax" at bounding box center [433, 204] width 287 height 9
drag, startPoint x: 476, startPoint y: 173, endPoint x: 441, endPoint y: 174, distance: 35.4
click at [441, 174] on div "$ 28" at bounding box center [508, 175] width 138 height 24
type textarea "x"
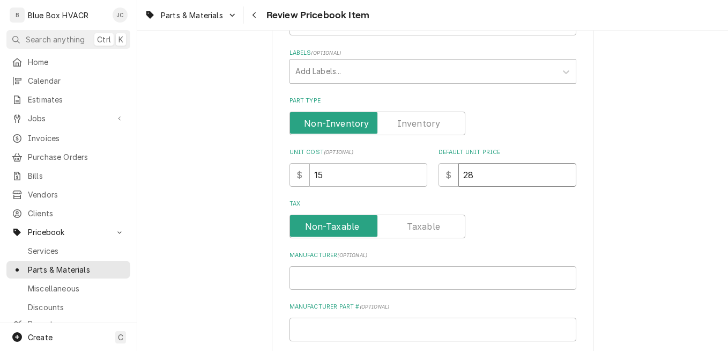
type input "2"
type textarea "x"
type input "25"
click at [505, 233] on div "Tax" at bounding box center [433, 227] width 287 height 24
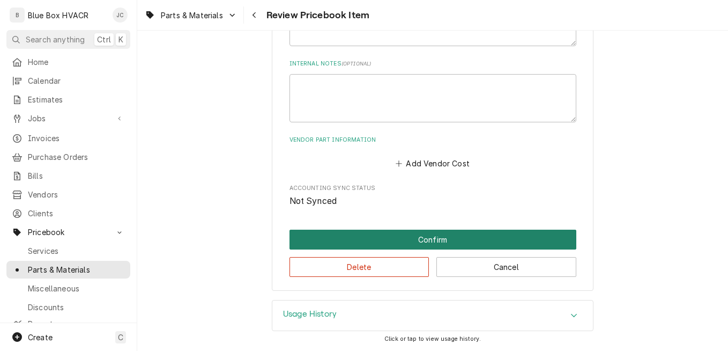
click at [434, 242] on button "Confirm" at bounding box center [433, 240] width 287 height 20
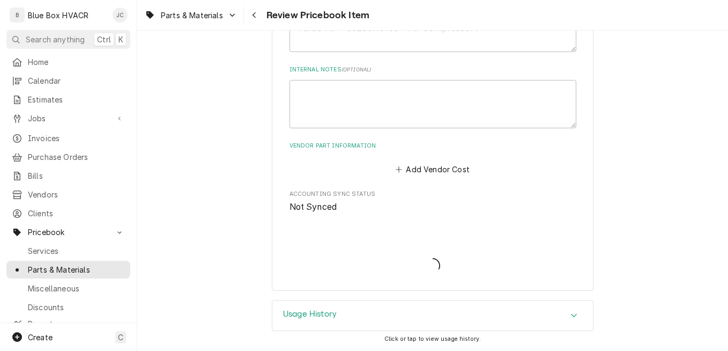
scroll to position [579, 0]
type textarea "x"
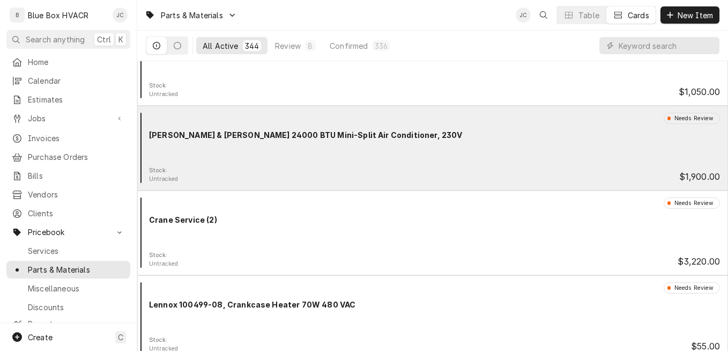
scroll to position [268, 0]
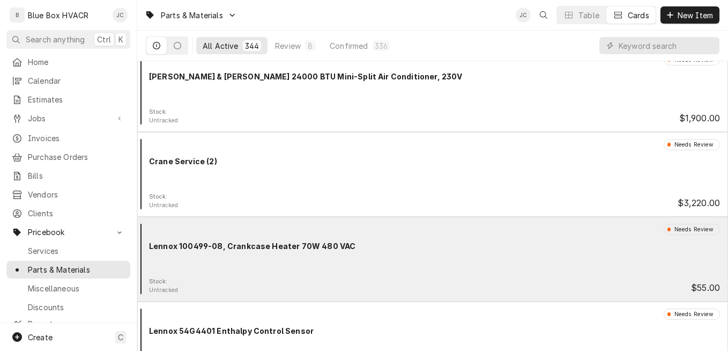
click at [403, 248] on div "Lennox 100499-08, Crankcase Heater 70W 480 VAC" at bounding box center [434, 245] width 571 height 11
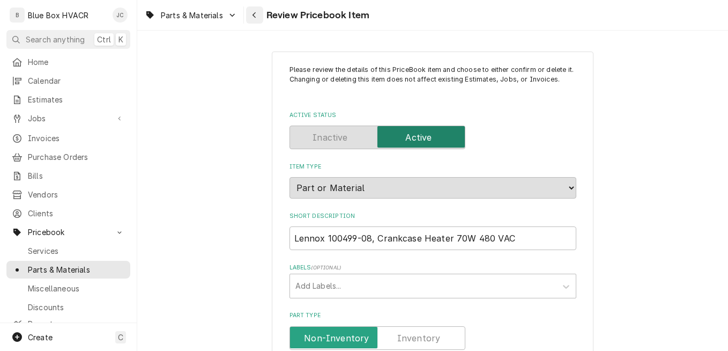
click at [254, 19] on div "Navigate back" at bounding box center [254, 15] width 11 height 11
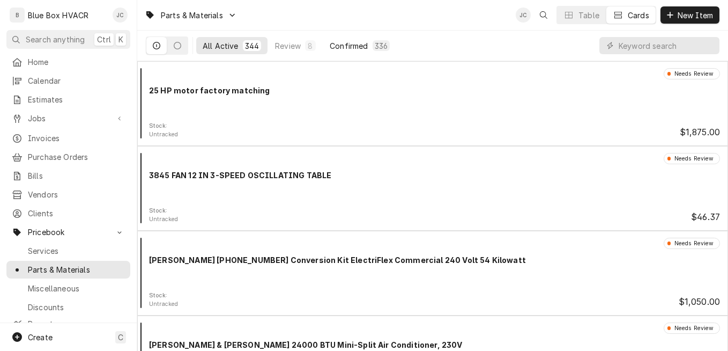
click at [350, 42] on div "Confirmed" at bounding box center [349, 45] width 38 height 11
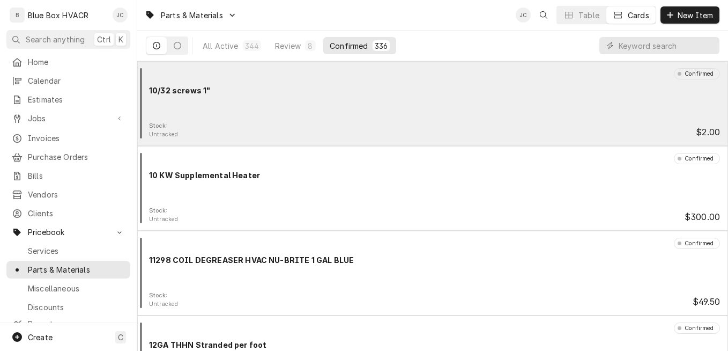
drag, startPoint x: 341, startPoint y: 107, endPoint x: 303, endPoint y: 115, distance: 38.4
click at [303, 115] on div "Confirmed 10/32 screws 1"" at bounding box center [433, 95] width 582 height 54
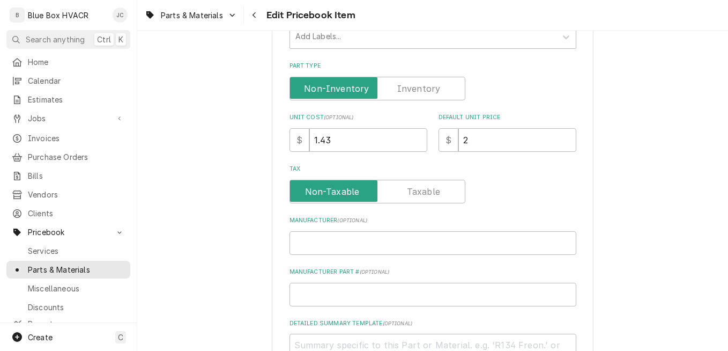
scroll to position [268, 0]
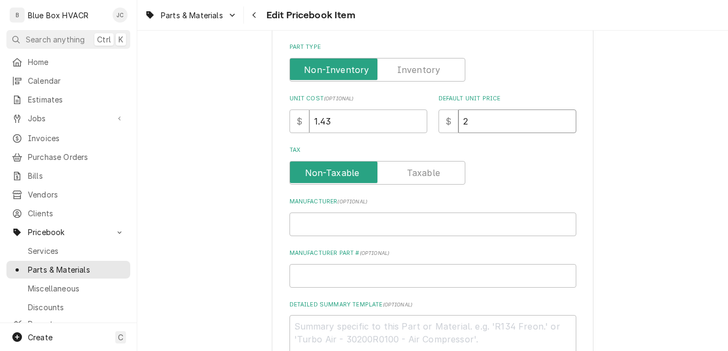
click at [484, 121] on input "2" at bounding box center [518, 121] width 118 height 24
type textarea "x"
type input "2.9"
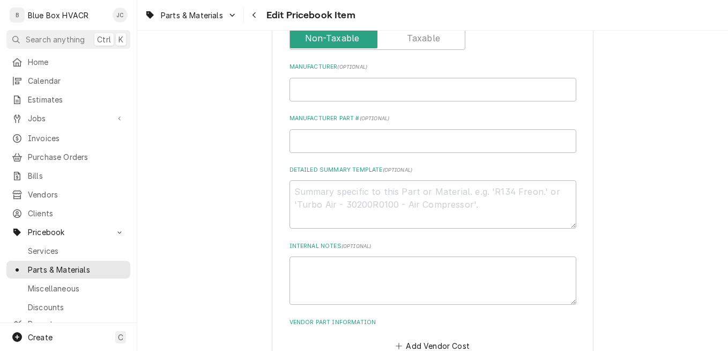
scroll to position [483, 0]
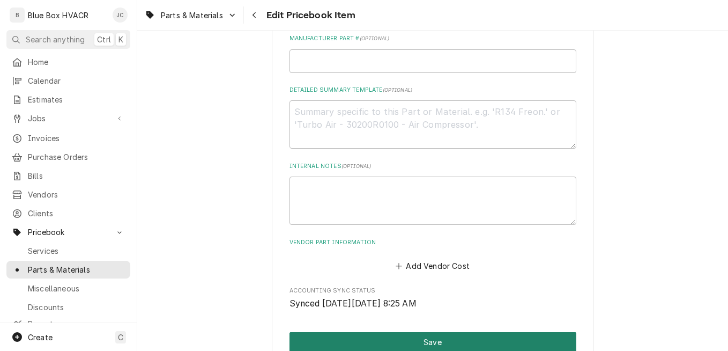
click at [439, 336] on button "Save" at bounding box center [433, 342] width 287 height 20
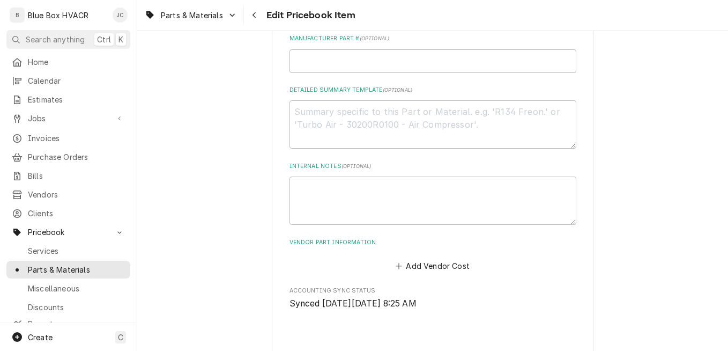
type textarea "x"
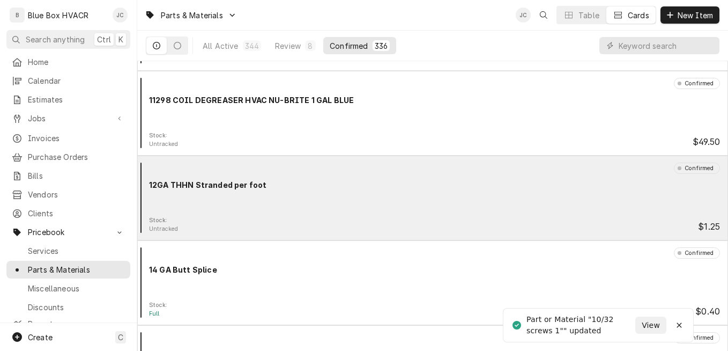
scroll to position [161, 0]
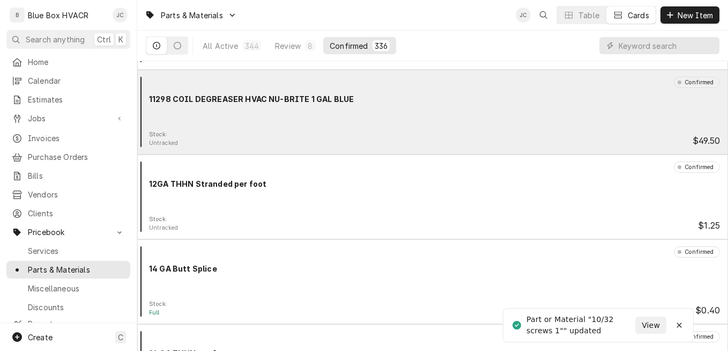
click at [417, 121] on div "Confirmed 11298 COIL DEGREASER HVAC NU-BRITE 1 GAL BLUE" at bounding box center [433, 104] width 582 height 54
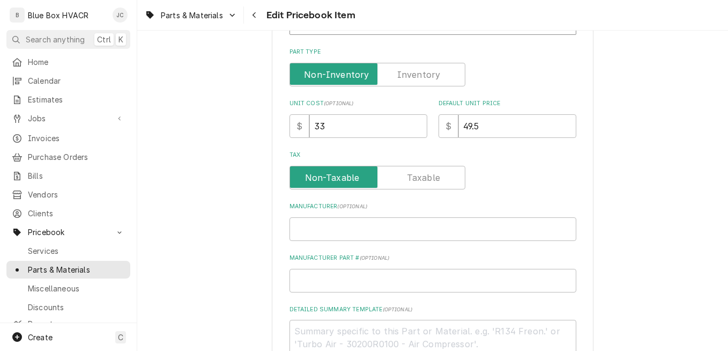
scroll to position [268, 0]
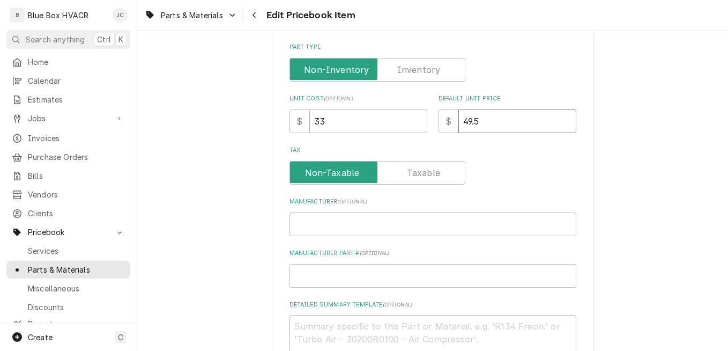
drag, startPoint x: 485, startPoint y: 119, endPoint x: 454, endPoint y: 124, distance: 31.5
click at [459, 124] on input "49.5" at bounding box center [518, 121] width 118 height 24
type textarea "x"
type input "6"
type textarea "x"
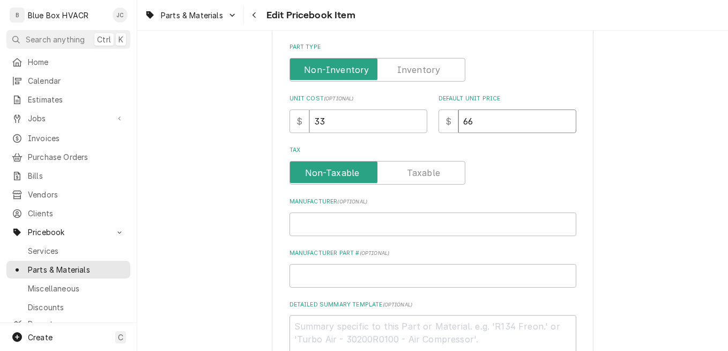
type input "66"
click at [611, 168] on div "Use the fields below to edit this PriceBook item. Note that changes made here w…" at bounding box center [432, 195] width 591 height 843
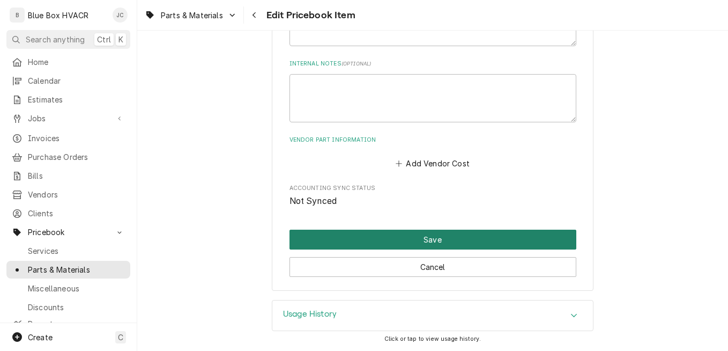
click at [460, 238] on button "Save" at bounding box center [433, 240] width 287 height 20
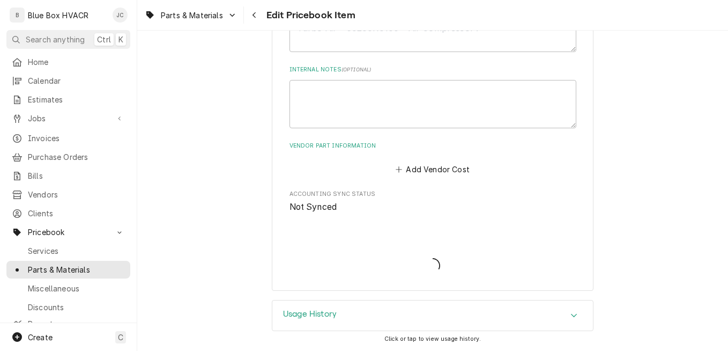
scroll to position [579, 0]
type textarea "x"
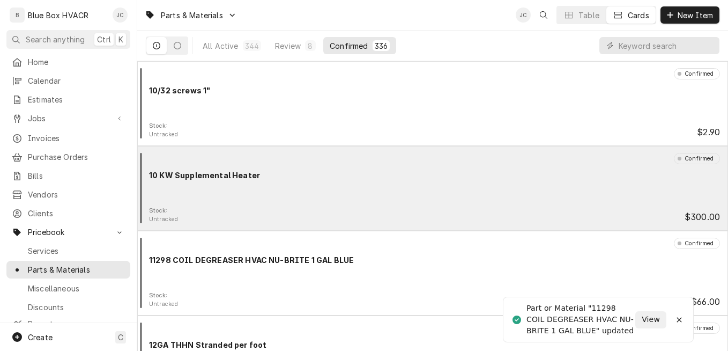
scroll to position [161, 0]
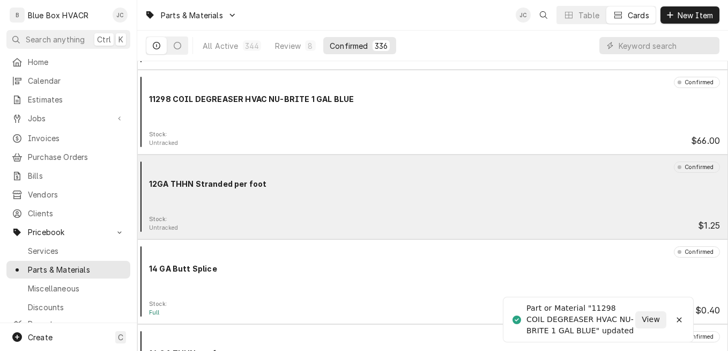
click at [344, 191] on div "Confirmed 12GA THHN Stranded per foot" at bounding box center [433, 188] width 582 height 54
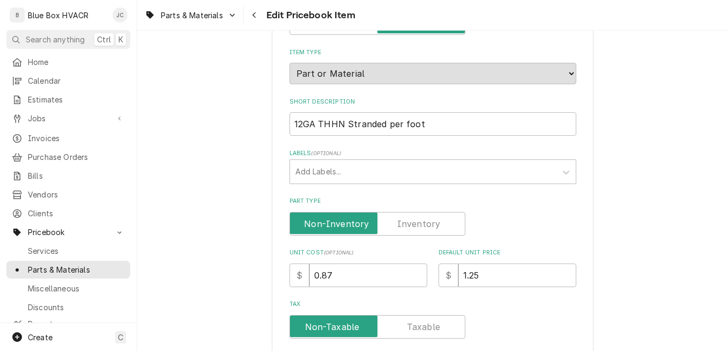
scroll to position [215, 0]
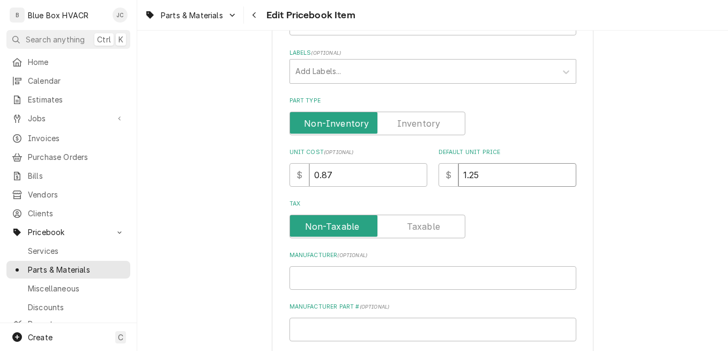
drag, startPoint x: 487, startPoint y: 180, endPoint x: 452, endPoint y: 179, distance: 34.9
click at [452, 179] on div "$ 1.25" at bounding box center [508, 175] width 138 height 24
type textarea "x"
type input "1"
type textarea "x"
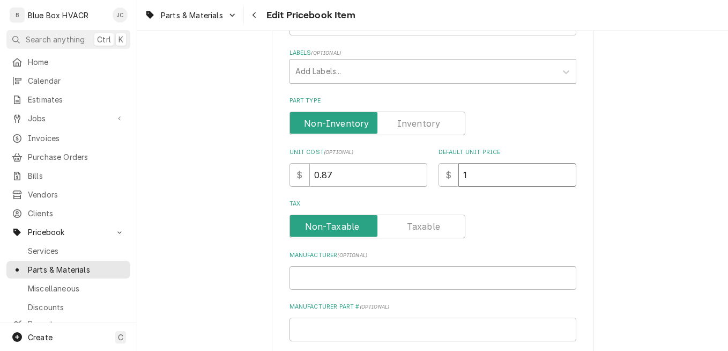
type input "1.7"
type textarea "x"
type input "1.75"
click at [602, 246] on div "Use the fields below to edit this PriceBook item. Note that changes made here w…" at bounding box center [432, 248] width 591 height 843
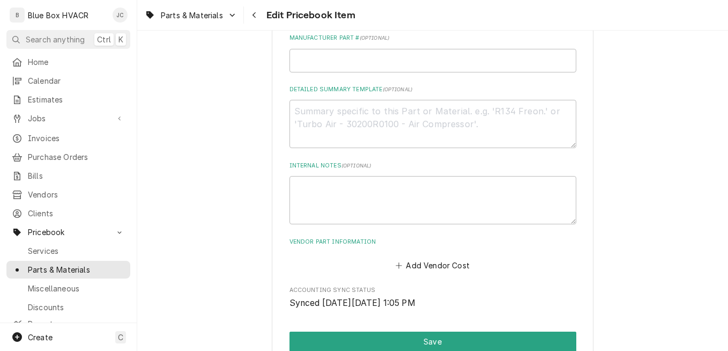
scroll to position [536, 0]
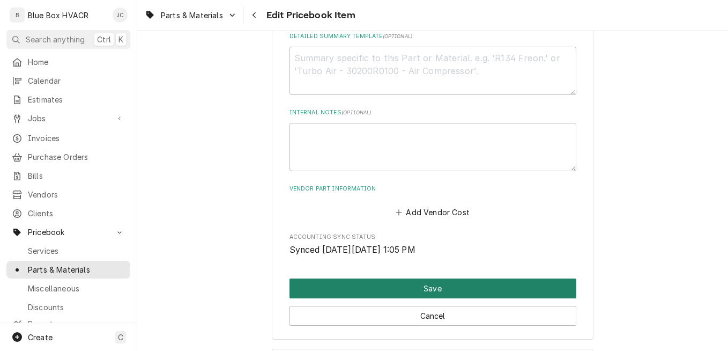
click at [437, 286] on button "Save" at bounding box center [433, 288] width 287 height 20
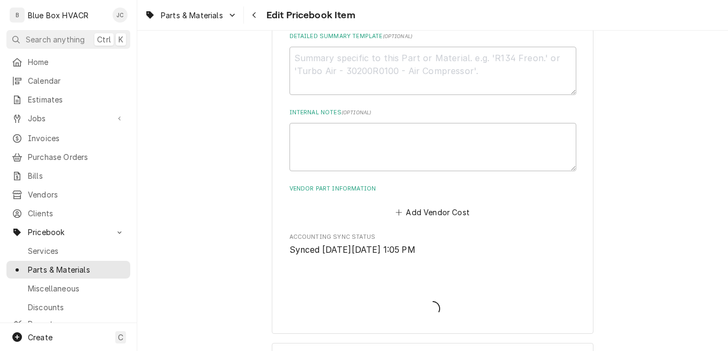
type textarea "x"
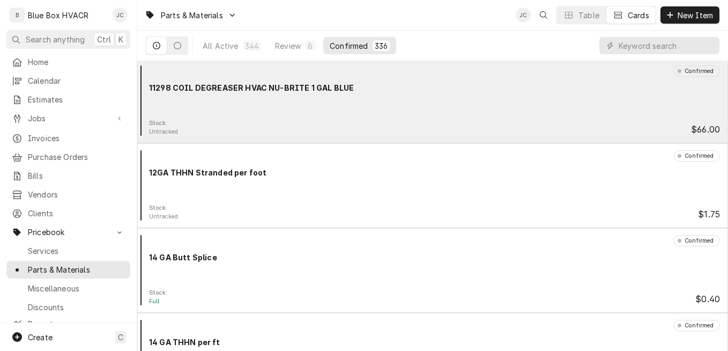
scroll to position [215, 0]
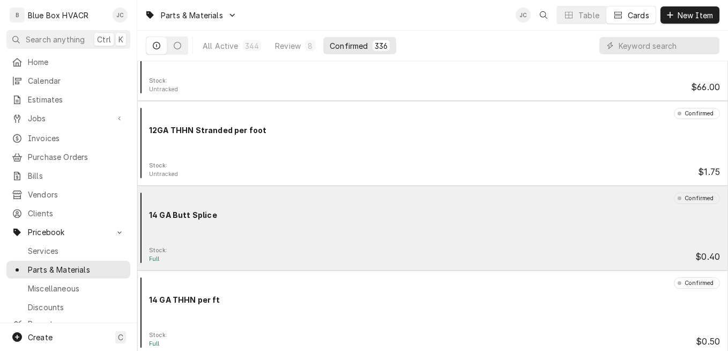
click at [321, 223] on div "Confirmed 14 GA Butt Splice" at bounding box center [433, 220] width 582 height 54
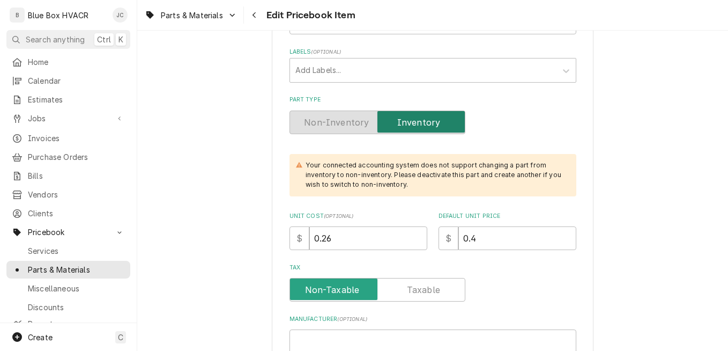
scroll to position [268, 0]
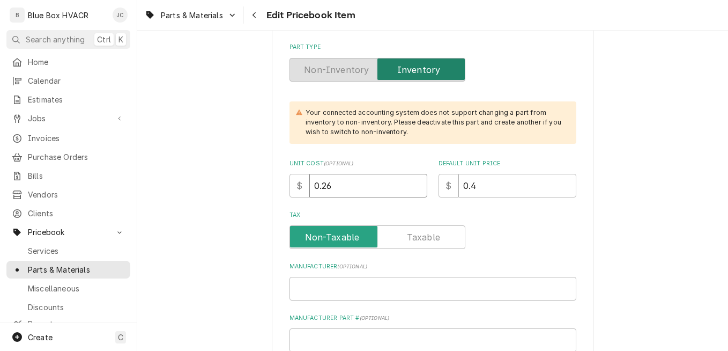
drag, startPoint x: 363, startPoint y: 191, endPoint x: 331, endPoint y: 191, distance: 31.6
click at [331, 191] on input "0.26" at bounding box center [368, 186] width 118 height 24
drag, startPoint x: 476, startPoint y: 185, endPoint x: 458, endPoint y: 189, distance: 18.1
click at [459, 189] on input "0.4" at bounding box center [518, 186] width 118 height 24
type textarea "x"
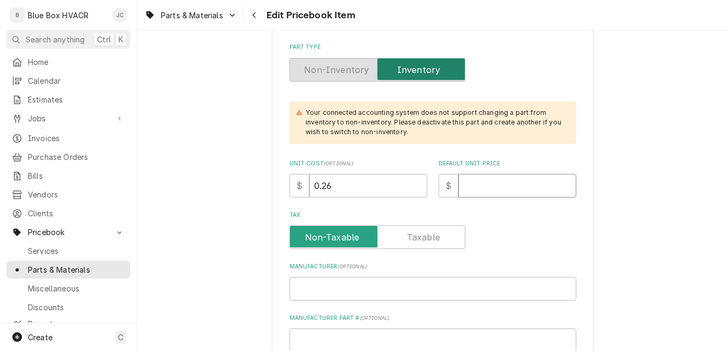
type textarea "x"
type input ".5"
type textarea "x"
type input ".52"
click at [510, 224] on div "Tax" at bounding box center [433, 230] width 287 height 38
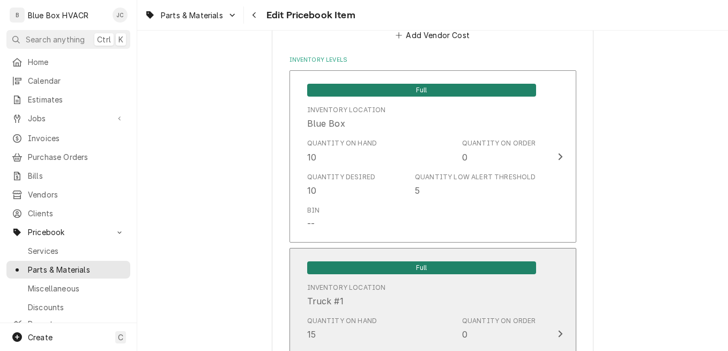
scroll to position [965, 0]
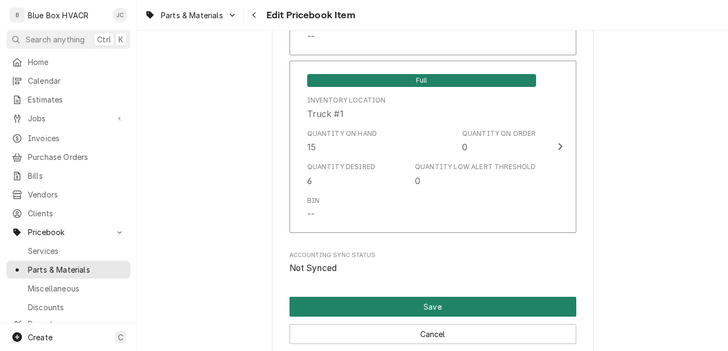
click at [427, 301] on button "Save" at bounding box center [433, 307] width 287 height 20
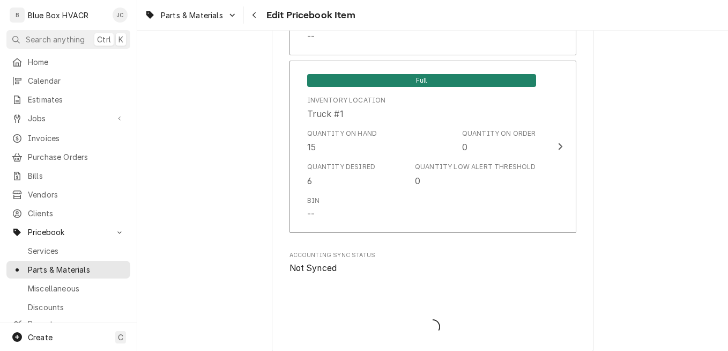
type textarea "x"
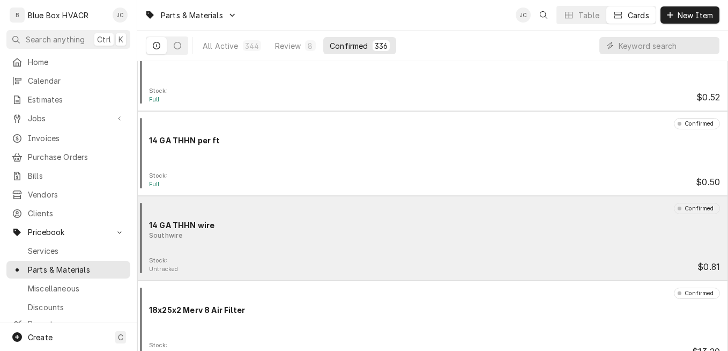
scroll to position [322, 0]
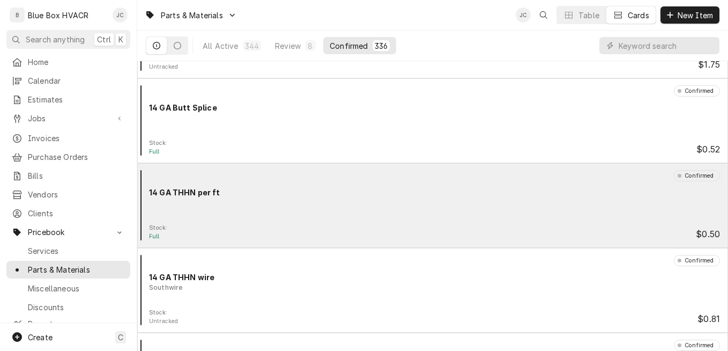
click at [359, 197] on div "14 GA THHN per ft" at bounding box center [434, 192] width 571 height 11
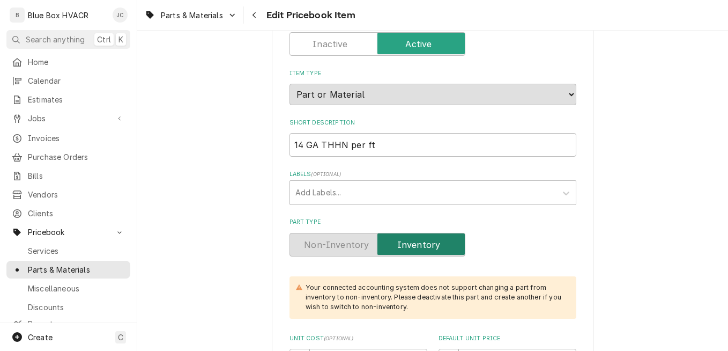
scroll to position [161, 0]
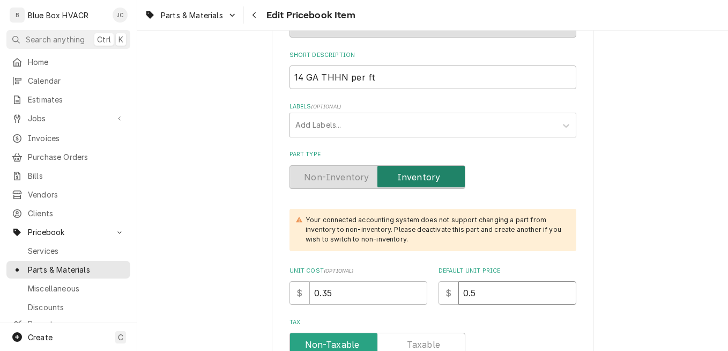
click at [490, 290] on input "0.5" at bounding box center [518, 293] width 118 height 24
type textarea "x"
type input "0"
type textarea "x"
type input "0.7"
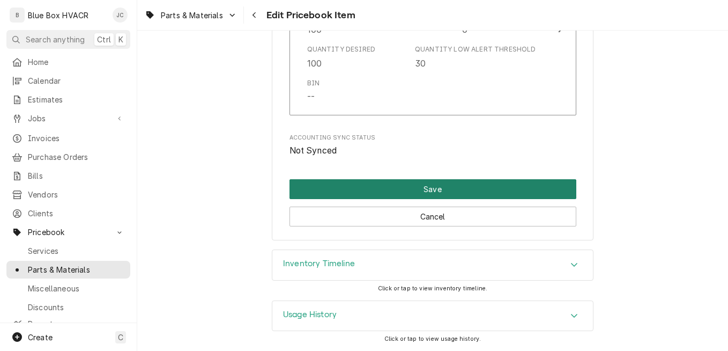
click at [434, 191] on button "Save" at bounding box center [433, 189] width 287 height 20
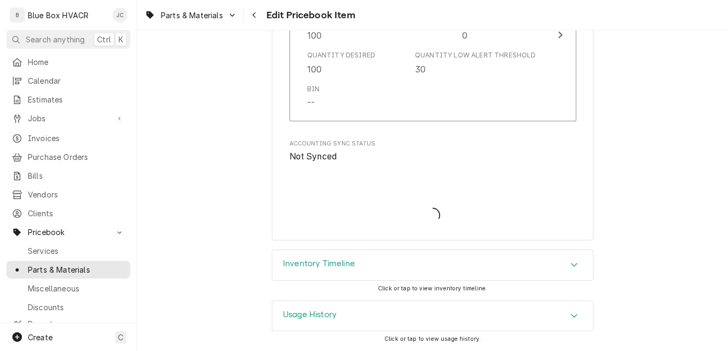
scroll to position [1077, 0]
type textarea "x"
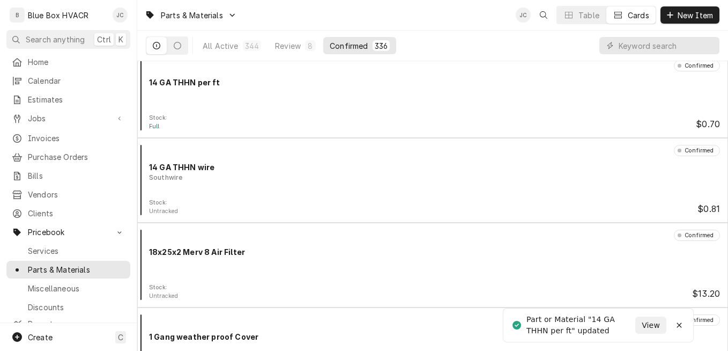
scroll to position [429, 0]
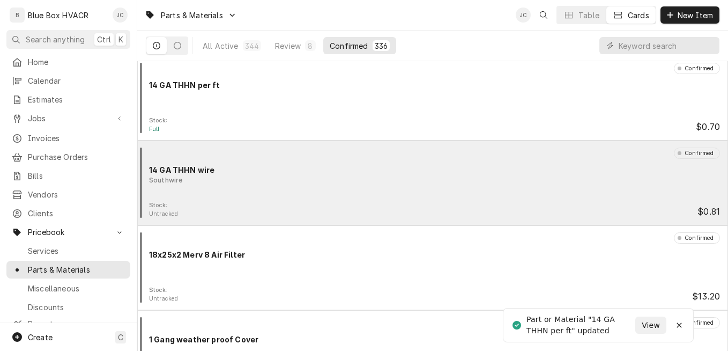
click at [357, 179] on div "Southwire" at bounding box center [434, 180] width 571 height 10
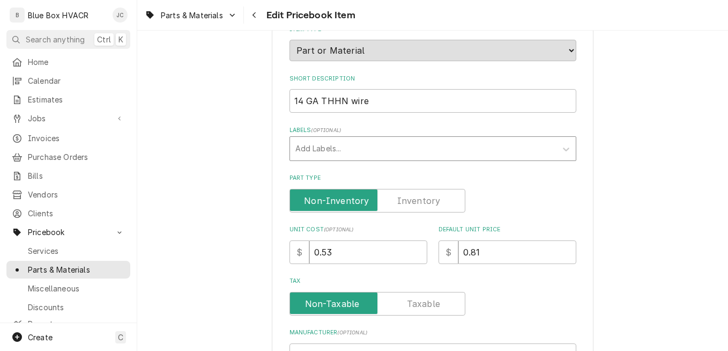
scroll to position [215, 0]
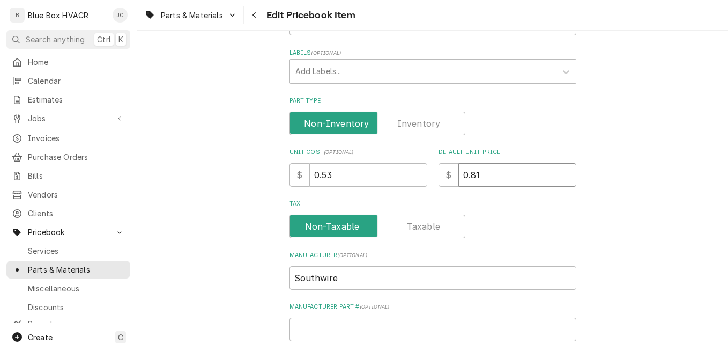
drag, startPoint x: 477, startPoint y: 175, endPoint x: 442, endPoint y: 175, distance: 35.4
click at [442, 175] on div "$ 0.81" at bounding box center [508, 175] width 138 height 24
type textarea "x"
type input "1"
type textarea "x"
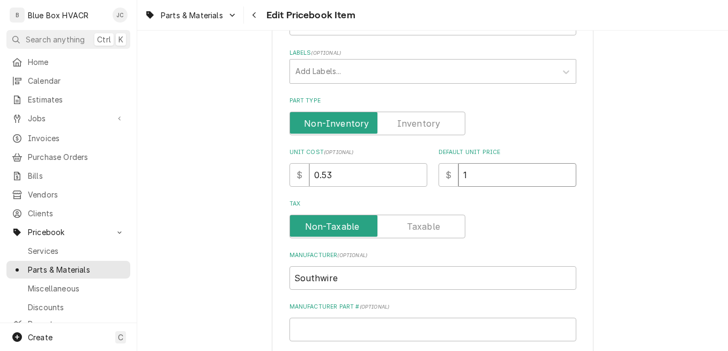
type input "1.0"
type textarea "x"
type input "1.06"
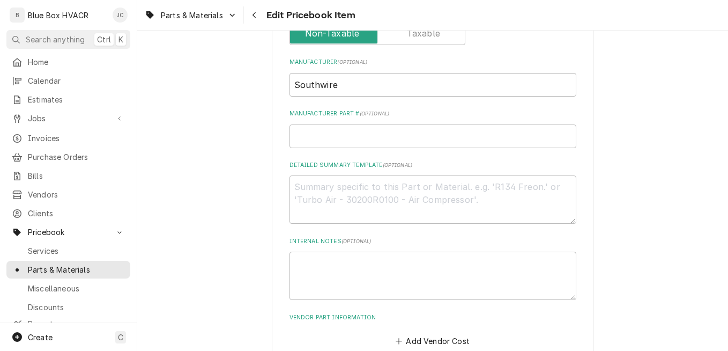
scroll to position [263, 0]
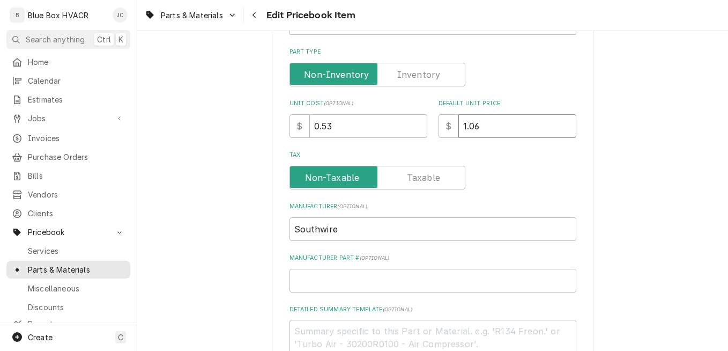
click at [496, 123] on input "1.06" at bounding box center [518, 126] width 118 height 24
type textarea "x"
type input "1.0"
type textarea "x"
type input "1.05"
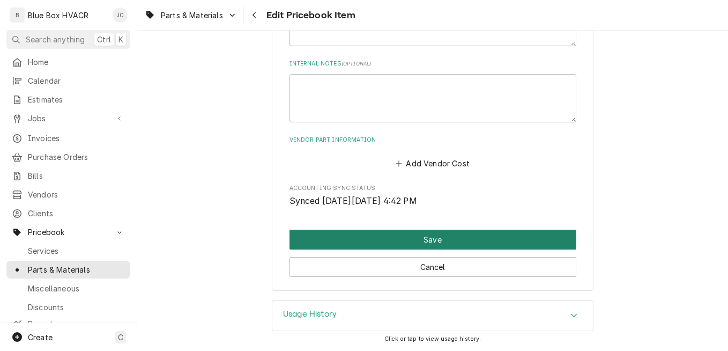
click at [467, 239] on button "Save" at bounding box center [433, 240] width 287 height 20
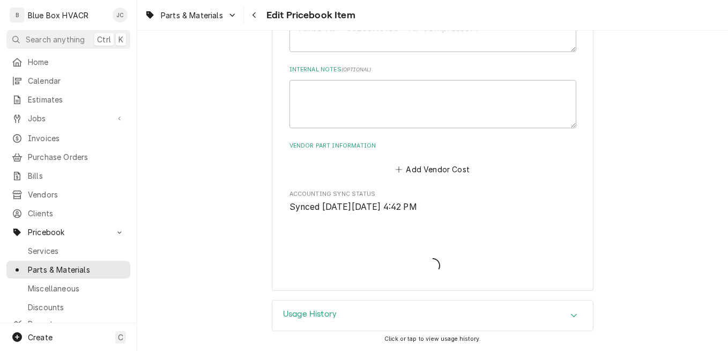
scroll to position [579, 0]
type textarea "x"
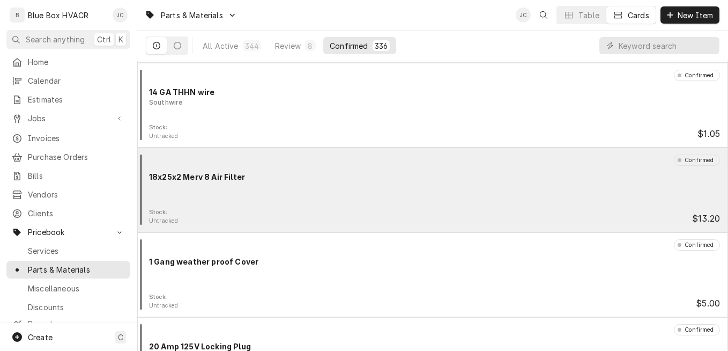
scroll to position [451, 0]
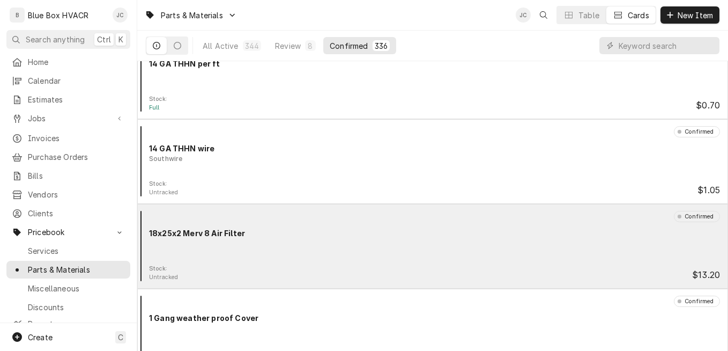
click at [306, 244] on div "Confirmed 18x25x2 Merv 8 Air Filter" at bounding box center [433, 238] width 582 height 54
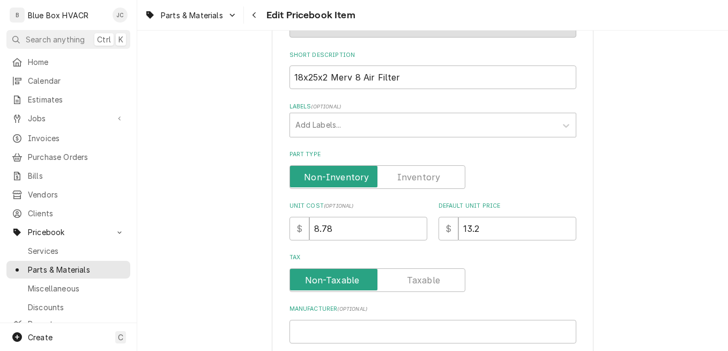
scroll to position [215, 0]
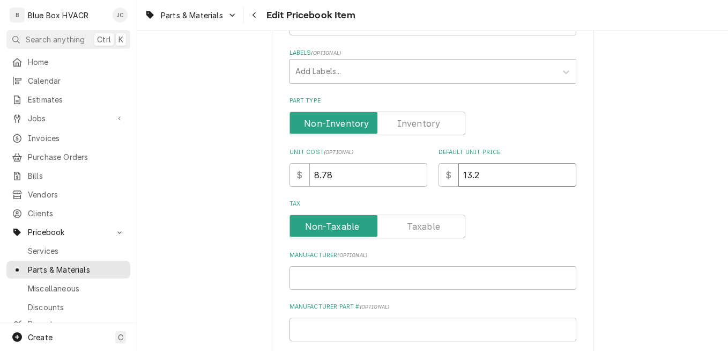
drag, startPoint x: 492, startPoint y: 171, endPoint x: 448, endPoint y: 172, distance: 44.0
click at [448, 172] on div "$ 13.2" at bounding box center [508, 175] width 138 height 24
type textarea "x"
type input "1"
type textarea "x"
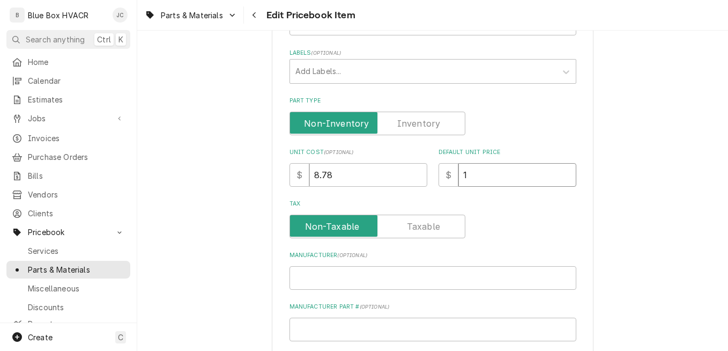
type input "17"
type textarea "x"
type input "17.5"
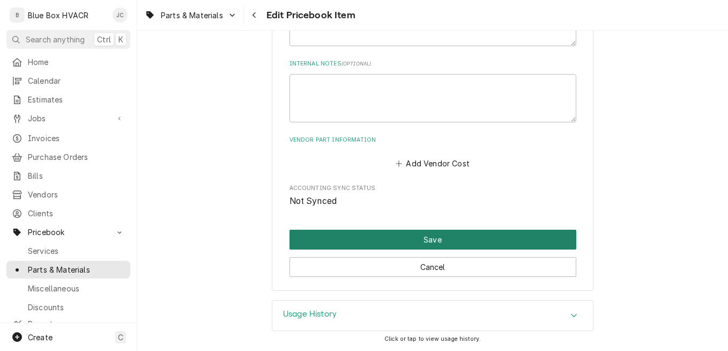
click at [443, 242] on button "Save" at bounding box center [433, 240] width 287 height 20
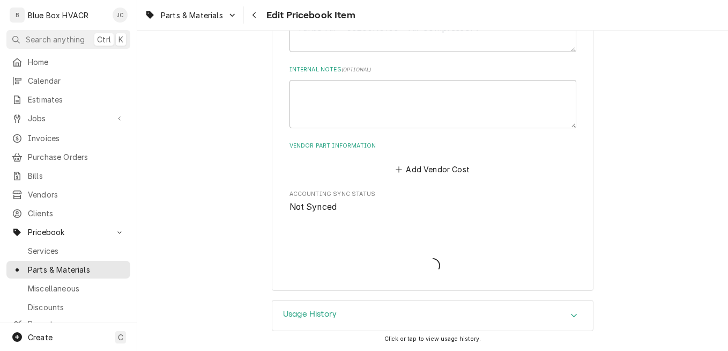
type textarea "x"
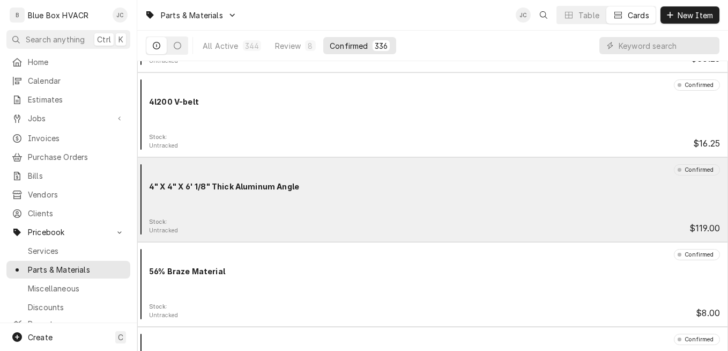
scroll to position [2199, 0]
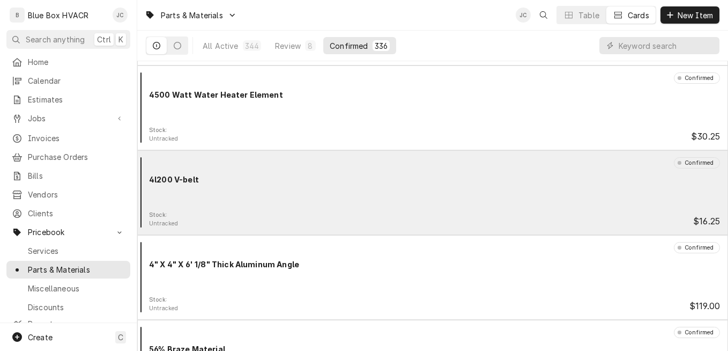
click at [417, 195] on div "Confirmed 4l200 V-belt" at bounding box center [433, 184] width 582 height 54
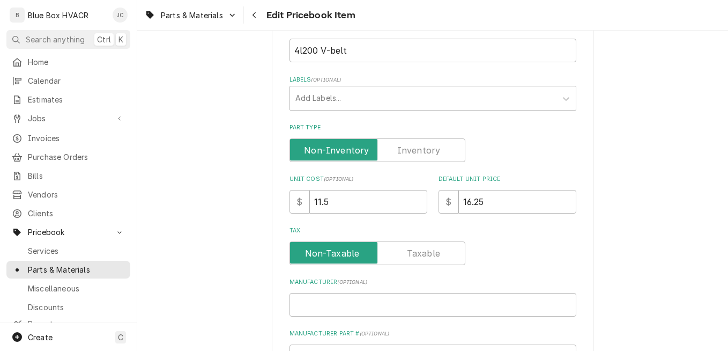
scroll to position [215, 0]
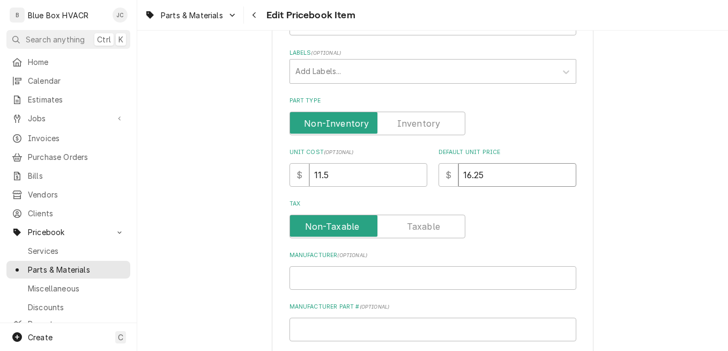
drag, startPoint x: 487, startPoint y: 179, endPoint x: 451, endPoint y: 179, distance: 36.5
click at [451, 179] on div "$ 16.25" at bounding box center [508, 175] width 138 height 24
type textarea "x"
type input "2"
type textarea "x"
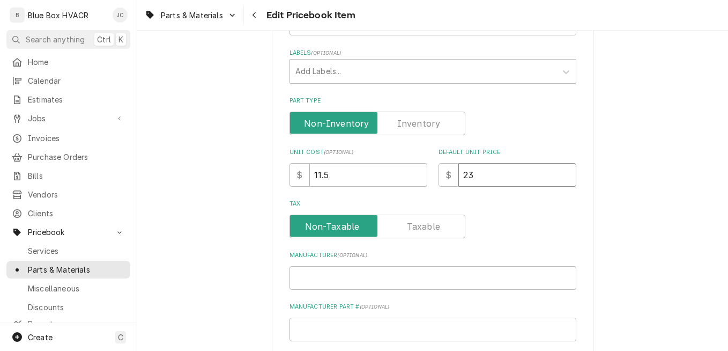
type input "23"
click at [498, 206] on label "Tax" at bounding box center [433, 204] width 287 height 9
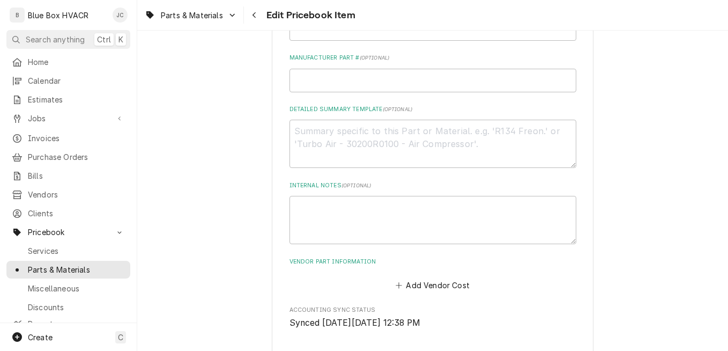
scroll to position [585, 0]
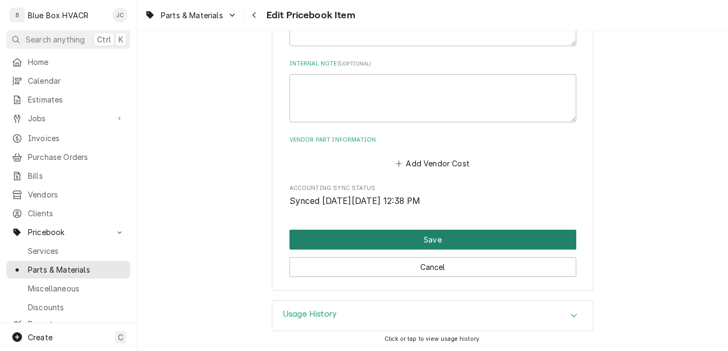
click at [460, 237] on button "Save" at bounding box center [433, 240] width 287 height 20
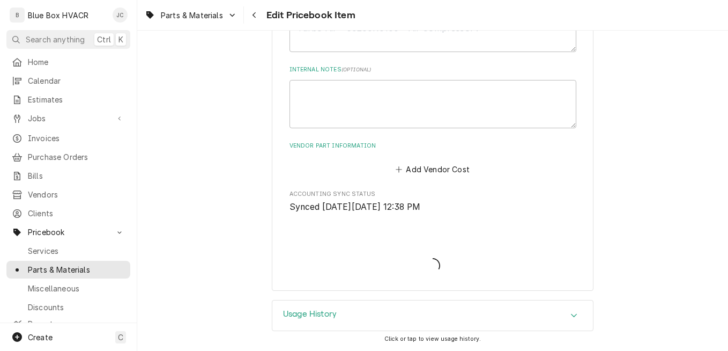
scroll to position [579, 0]
type textarea "x"
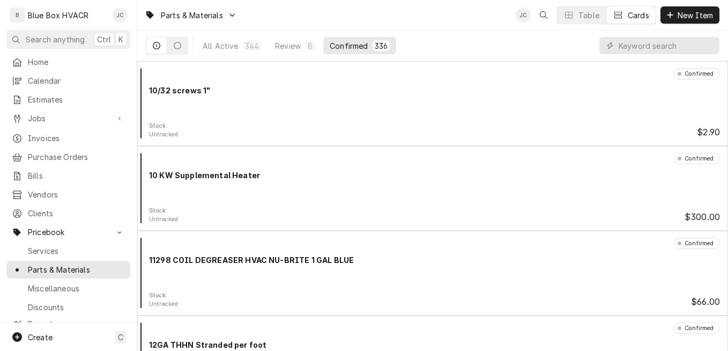
click at [618, 49] on div "Dynamic Content Wrapper" at bounding box center [660, 45] width 120 height 17
click at [624, 45] on input "Dynamic Content Wrapper" at bounding box center [666, 45] width 95 height 17
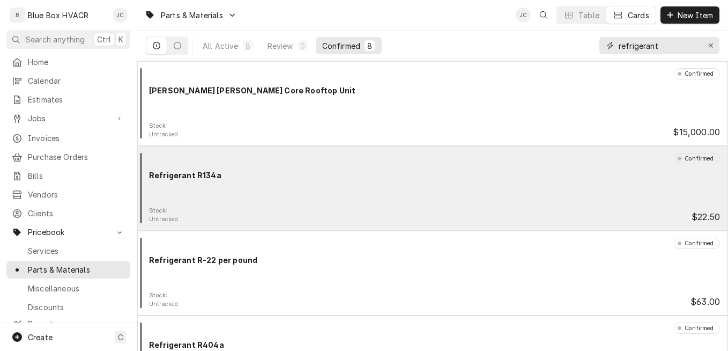
type input "refrigerant"
click at [329, 196] on div "Confirmed Refrigerant R134a" at bounding box center [433, 180] width 582 height 54
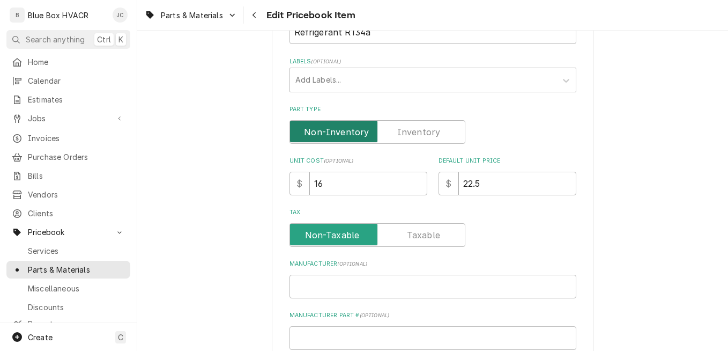
scroll to position [268, 0]
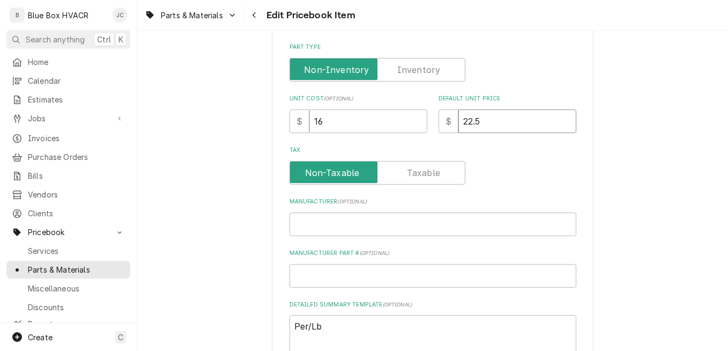
drag, startPoint x: 489, startPoint y: 122, endPoint x: 447, endPoint y: 123, distance: 41.8
click at [447, 123] on div "$ 22.5" at bounding box center [508, 121] width 138 height 24
type textarea "x"
type input "3"
type textarea "x"
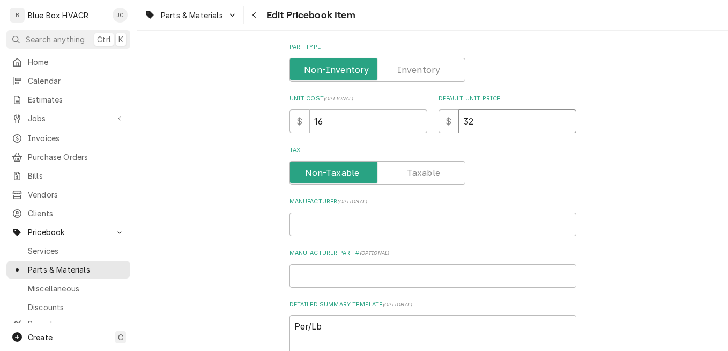
type input "32"
click at [520, 152] on label "Tax" at bounding box center [433, 150] width 287 height 9
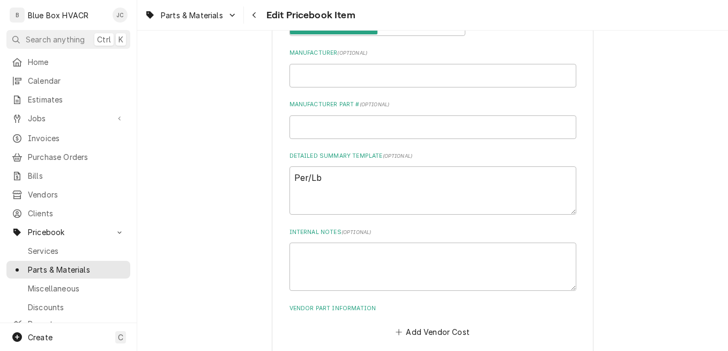
scroll to position [536, 0]
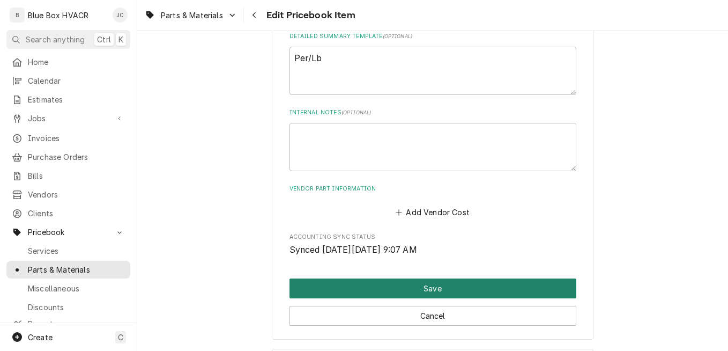
click at [430, 286] on button "Save" at bounding box center [433, 288] width 287 height 20
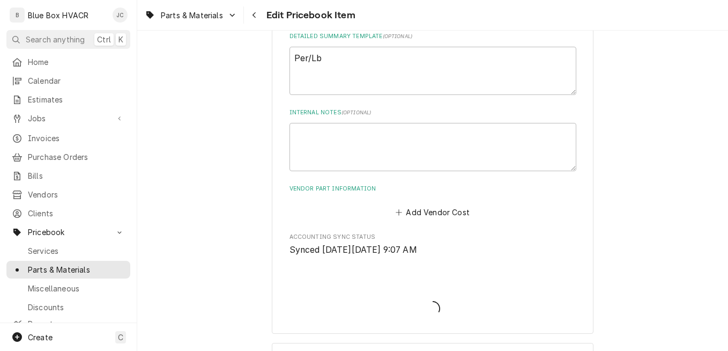
type textarea "x"
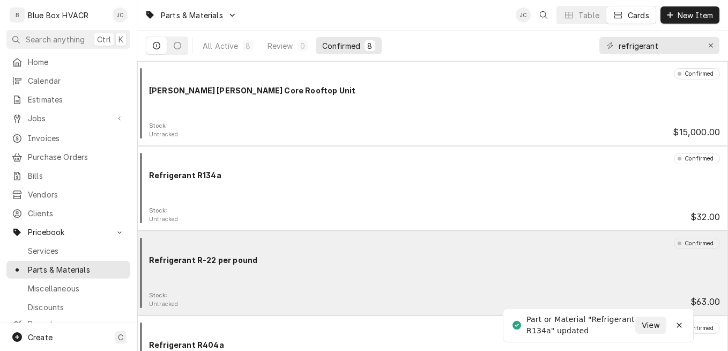
click at [378, 255] on div "Refrigerant R-22 per pound" at bounding box center [434, 259] width 571 height 11
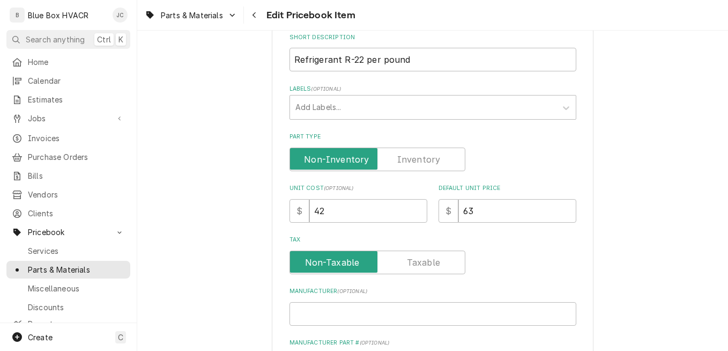
scroll to position [268, 0]
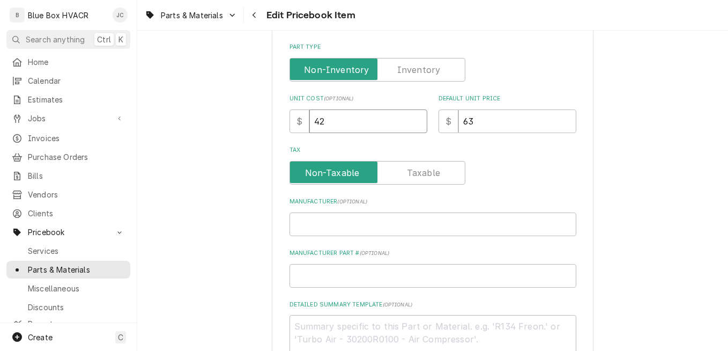
drag, startPoint x: 342, startPoint y: 124, endPoint x: 307, endPoint y: 122, distance: 34.9
click at [309, 123] on input "42" at bounding box center [368, 121] width 118 height 24
type textarea "x"
type input "3"
type textarea "x"
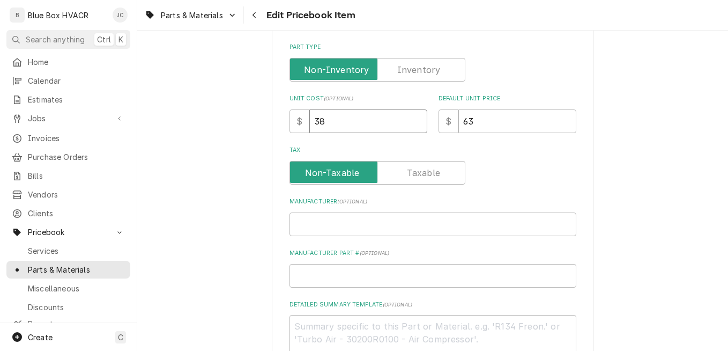
type input "38"
drag, startPoint x: 480, startPoint y: 115, endPoint x: 462, endPoint y: 120, distance: 18.0
click at [463, 120] on input "63" at bounding box center [518, 121] width 118 height 24
click at [488, 126] on input "63" at bounding box center [518, 121] width 118 height 24
drag, startPoint x: 490, startPoint y: 122, endPoint x: 418, endPoint y: 116, distance: 72.1
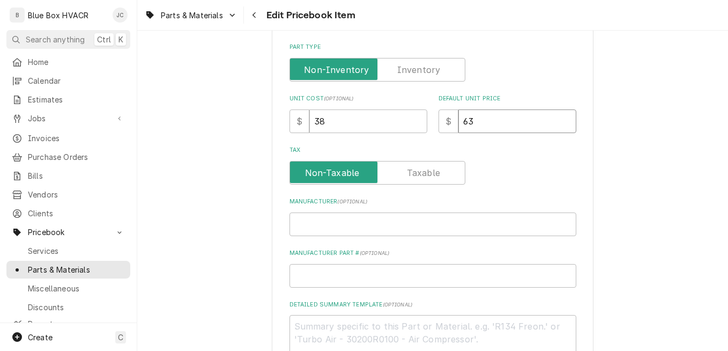
click at [418, 116] on div "Unit Cost ( optional ) $ 38 Default Unit Price $ 63" at bounding box center [433, 113] width 287 height 38
type textarea "x"
type input "7"
type textarea "x"
type input "75"
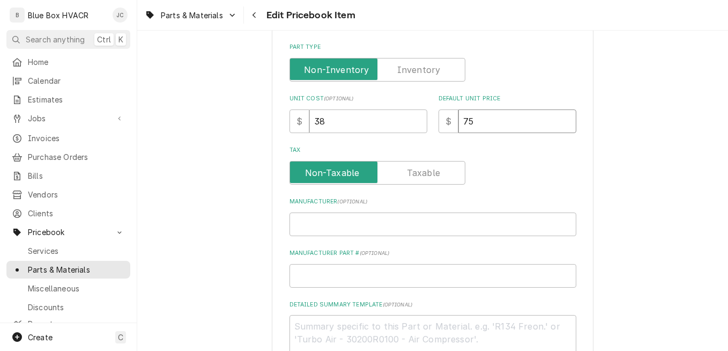
type textarea "x"
type input "7"
type textarea "x"
type input "76"
click at [511, 165] on div "Tax" at bounding box center [433, 173] width 287 height 24
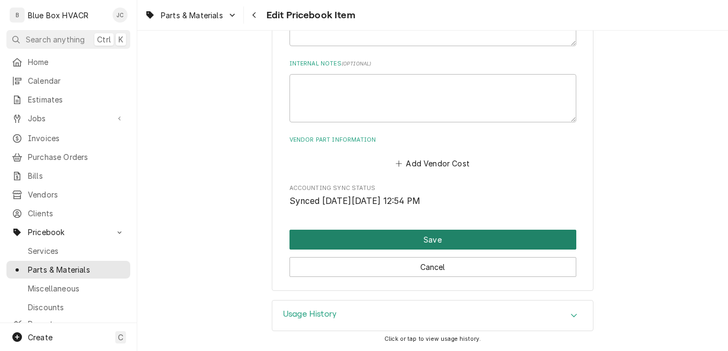
click at [468, 241] on button "Save" at bounding box center [433, 240] width 287 height 20
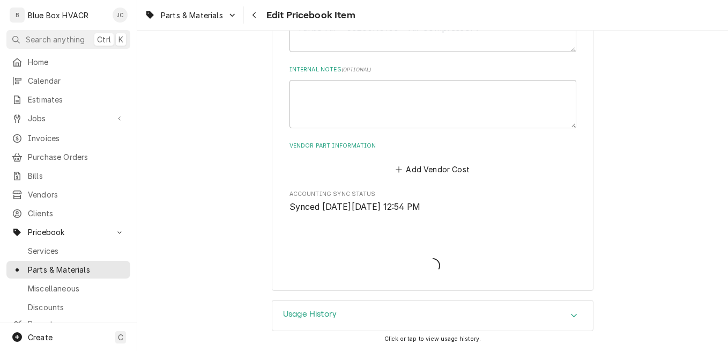
scroll to position [579, 0]
type textarea "x"
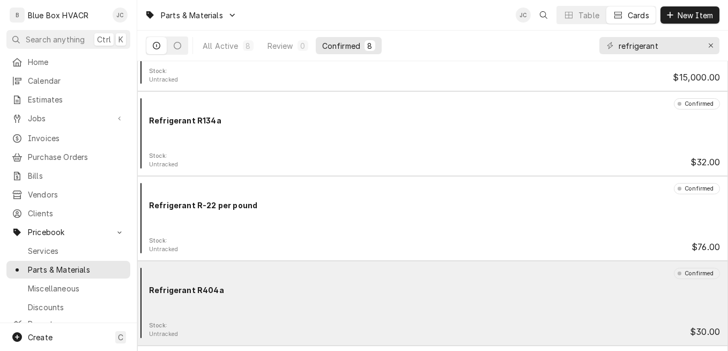
scroll to position [107, 0]
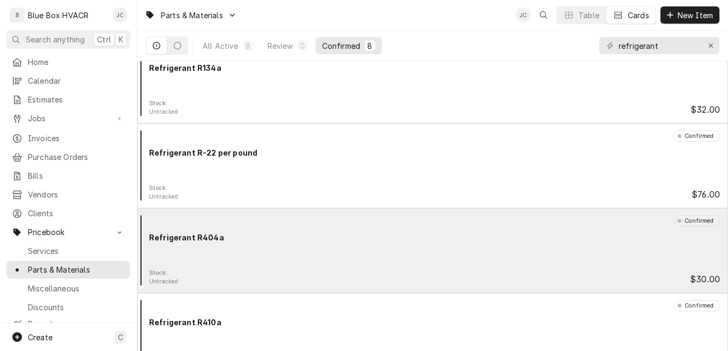
click at [367, 267] on div "Confirmed Refrigerant R404a" at bounding box center [433, 242] width 582 height 54
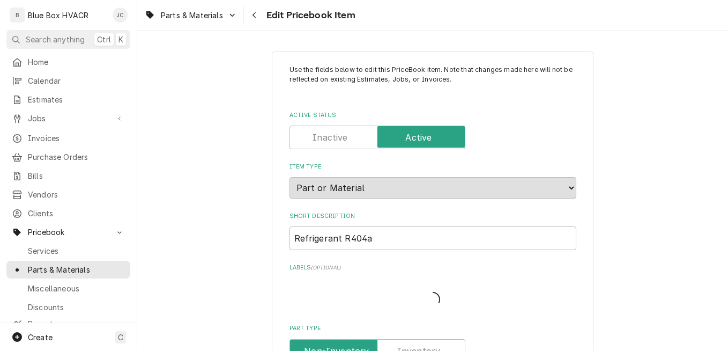
type textarea "x"
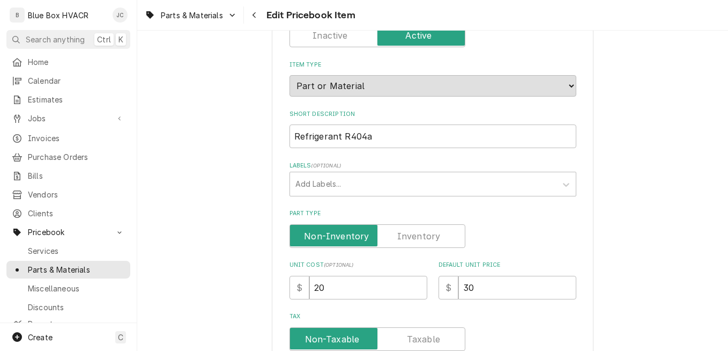
scroll to position [215, 0]
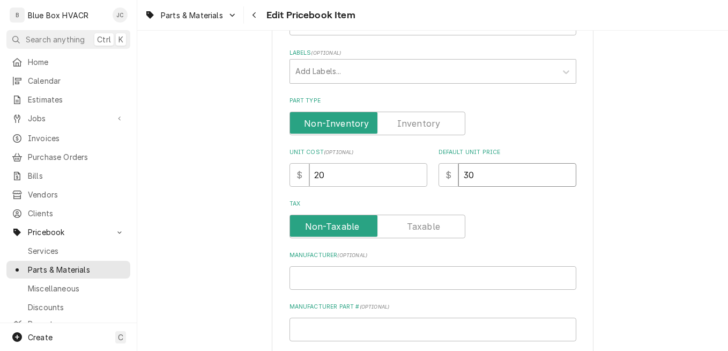
drag, startPoint x: 505, startPoint y: 184, endPoint x: 436, endPoint y: 185, distance: 69.2
click at [439, 185] on div "$ 30" at bounding box center [508, 175] width 138 height 24
type input "5"
type textarea "x"
type input "54"
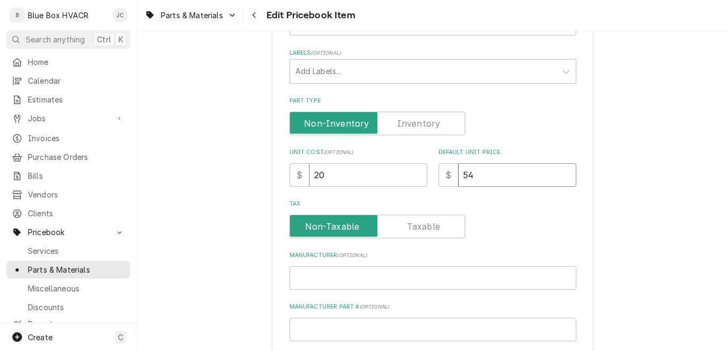
type textarea "x"
type input "540"
type textarea "x"
type input "54"
type textarea "x"
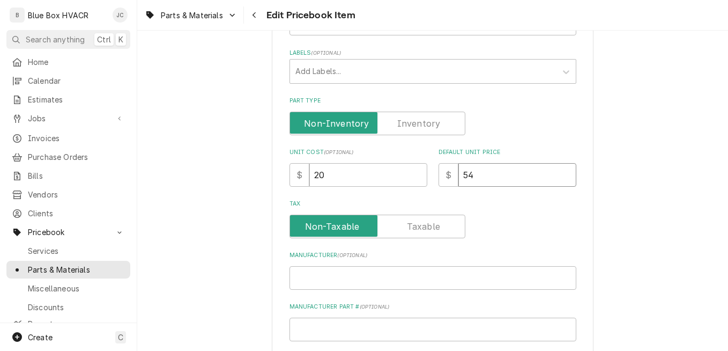
type input "5"
type textarea "x"
type input "4"
type textarea "x"
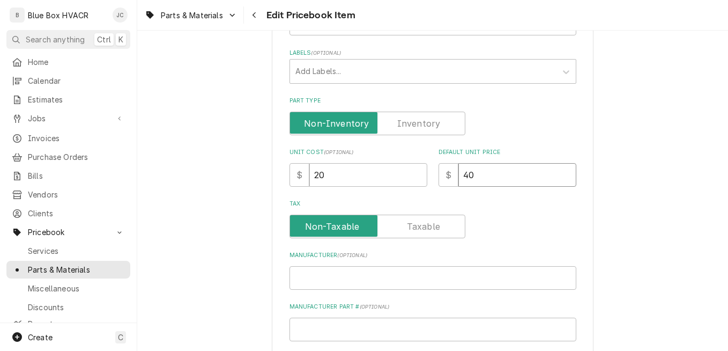
type input "40"
click at [545, 205] on label "Tax" at bounding box center [433, 204] width 287 height 9
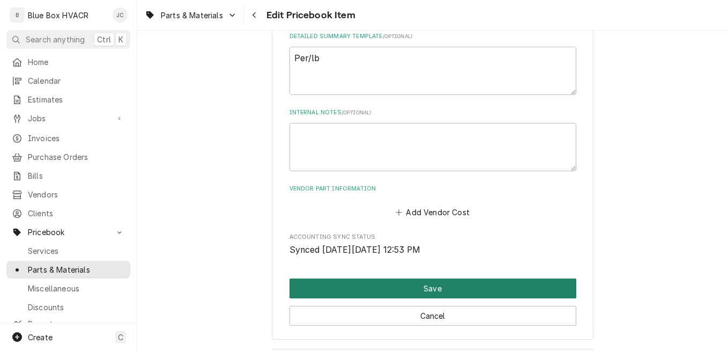
click at [442, 291] on button "Save" at bounding box center [433, 288] width 287 height 20
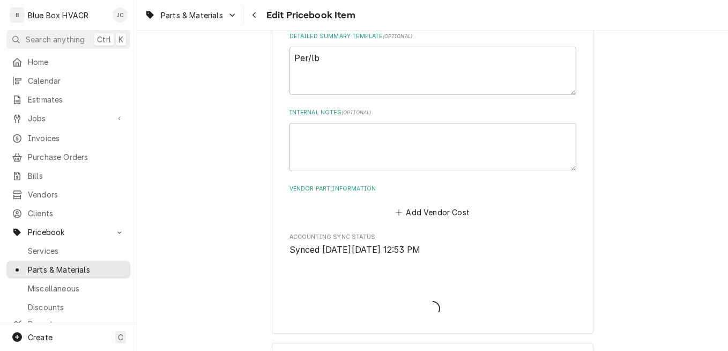
type textarea "x"
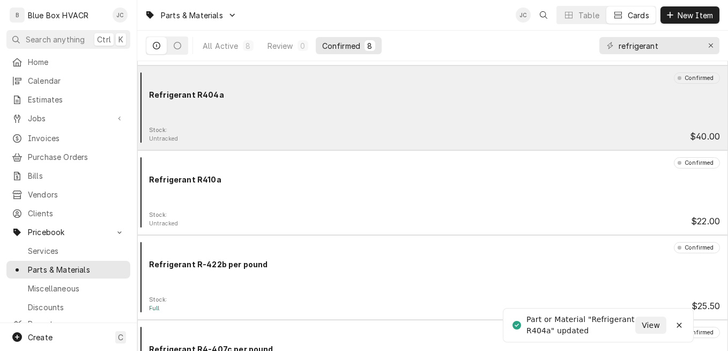
scroll to position [322, 0]
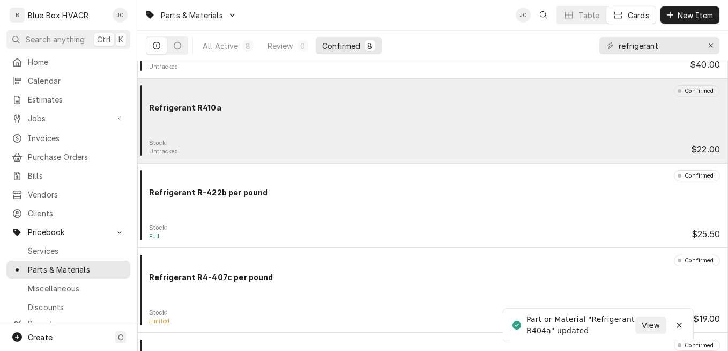
click at [282, 143] on div "Stock: Untracked $22.00" at bounding box center [433, 147] width 582 height 17
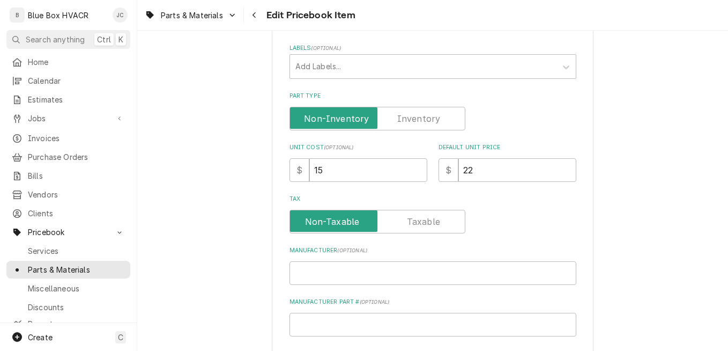
scroll to position [161, 0]
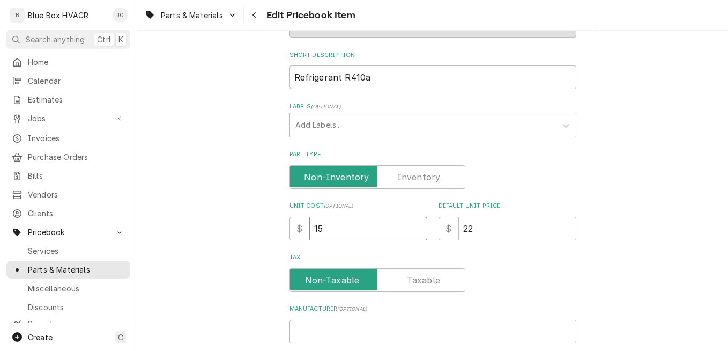
click at [358, 225] on input "15" at bounding box center [368, 229] width 118 height 24
type textarea "x"
type input "1"
type textarea "x"
type input "16"
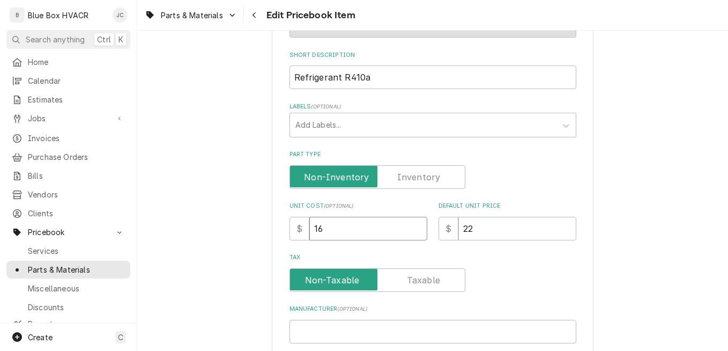
type textarea "x"
type input "1"
type textarea "x"
type input "15"
drag, startPoint x: 462, startPoint y: 231, endPoint x: 438, endPoint y: 227, distance: 23.9
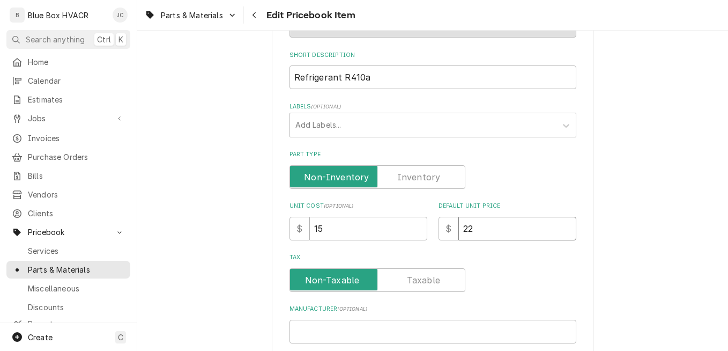
click at [442, 231] on div "$ 22" at bounding box center [508, 229] width 138 height 24
type textarea "x"
type input "3"
type textarea "x"
type input "30"
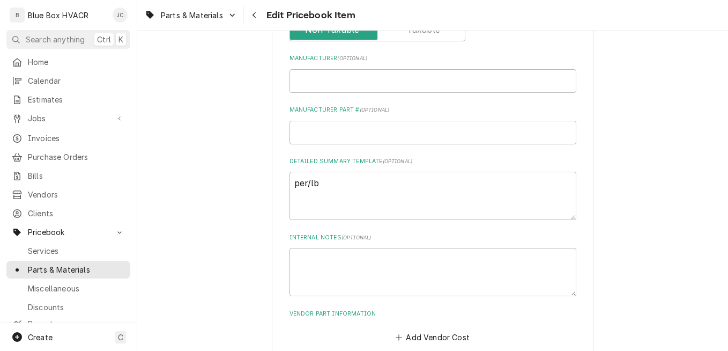
scroll to position [536, 0]
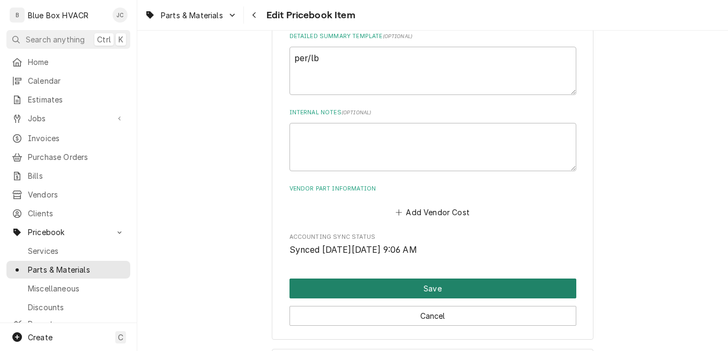
click at [443, 290] on button "Save" at bounding box center [433, 288] width 287 height 20
type textarea "x"
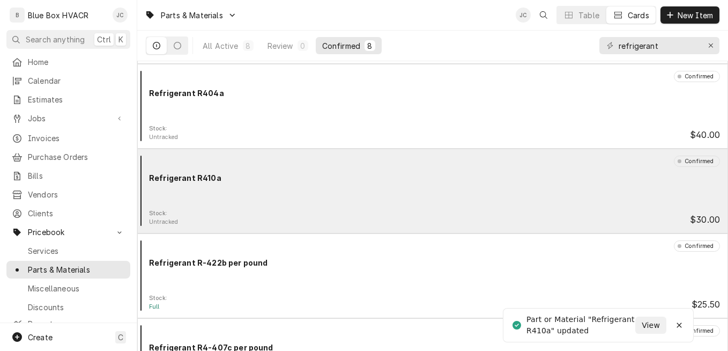
scroll to position [322, 0]
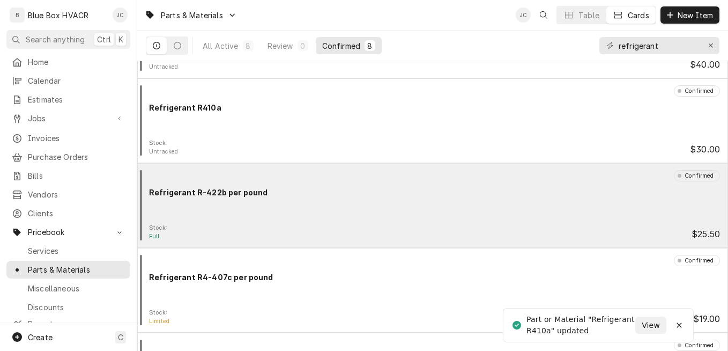
click at [282, 206] on div "Confirmed Refrigerant R-422b per pound" at bounding box center [433, 197] width 582 height 54
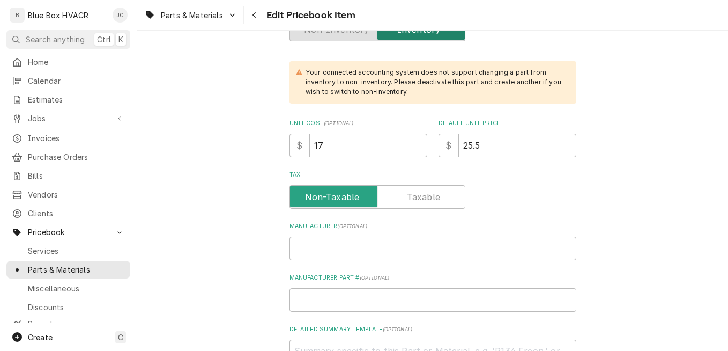
scroll to position [322, 0]
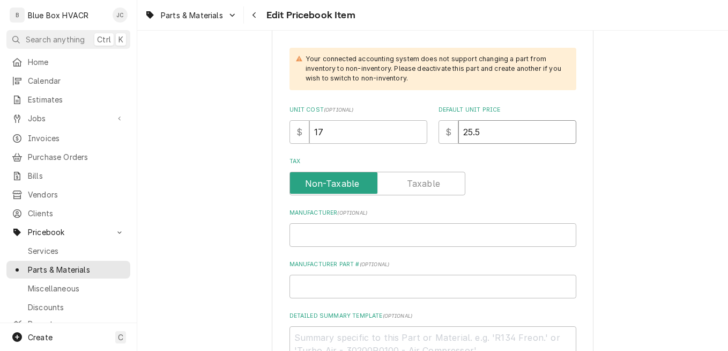
drag, startPoint x: 501, startPoint y: 133, endPoint x: 424, endPoint y: 137, distance: 76.8
click at [424, 137] on div "Unit Cost ( optional ) $ 17 Default Unit Price $ 25.5" at bounding box center [433, 125] width 287 height 38
type textarea "x"
type input "3"
type textarea "x"
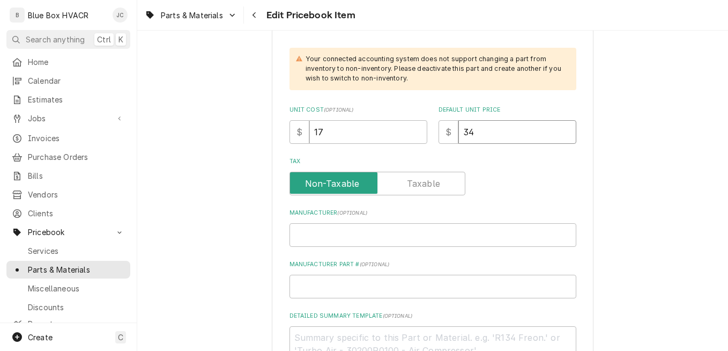
type input "34"
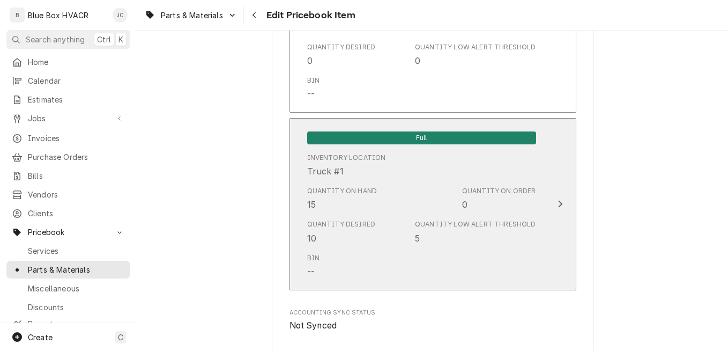
scroll to position [1019, 0]
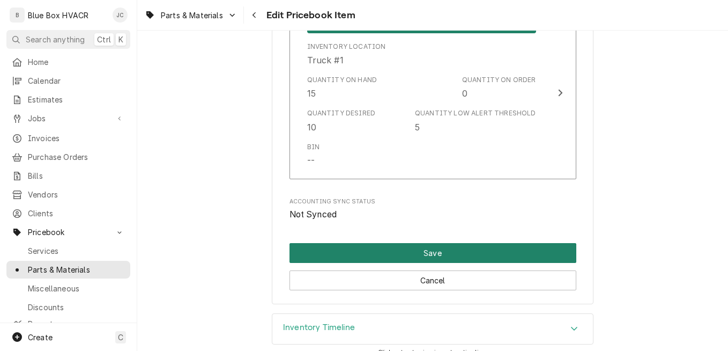
click at [414, 256] on button "Save" at bounding box center [433, 253] width 287 height 20
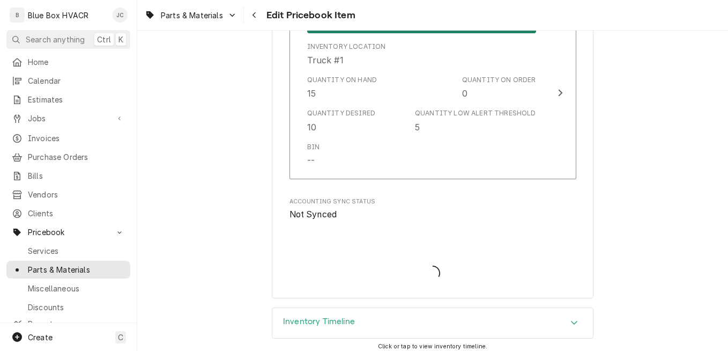
type textarea "x"
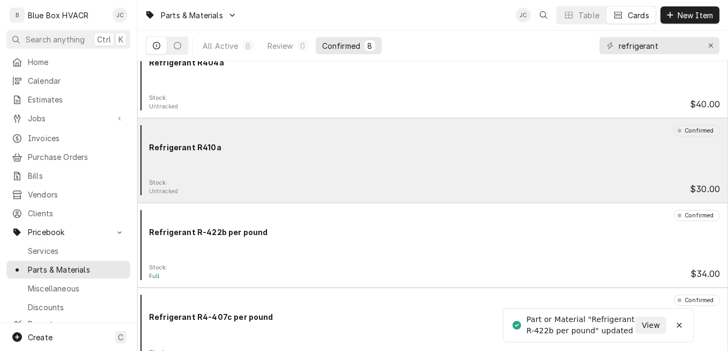
scroll to position [375, 0]
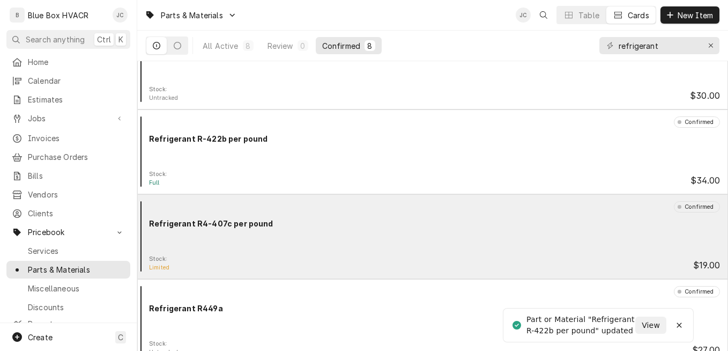
click at [333, 237] on div "Confirmed Refrigerant R4-407c per pound" at bounding box center [433, 228] width 582 height 54
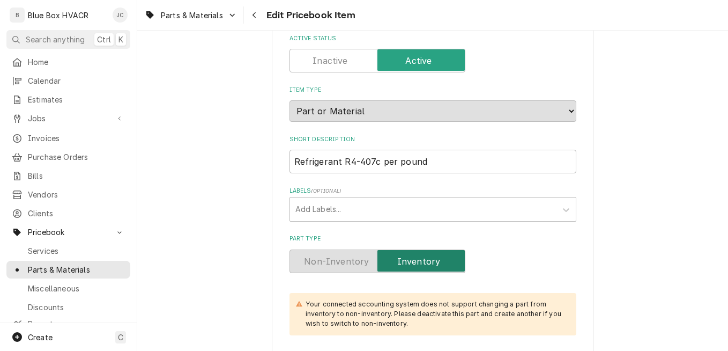
scroll to position [268, 0]
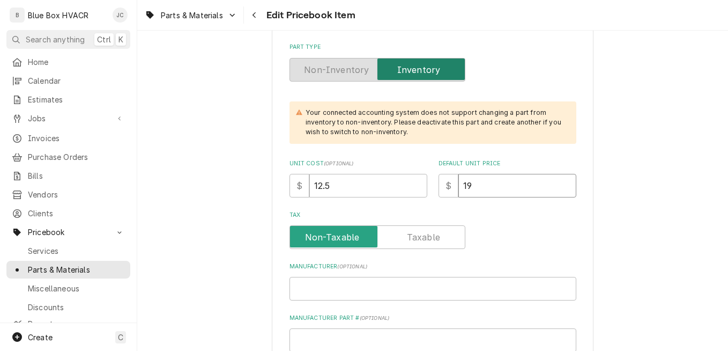
drag, startPoint x: 469, startPoint y: 183, endPoint x: 449, endPoint y: 183, distance: 19.3
click at [451, 183] on div "$ 19" at bounding box center [508, 186] width 138 height 24
type textarea "x"
type input "2"
type textarea "x"
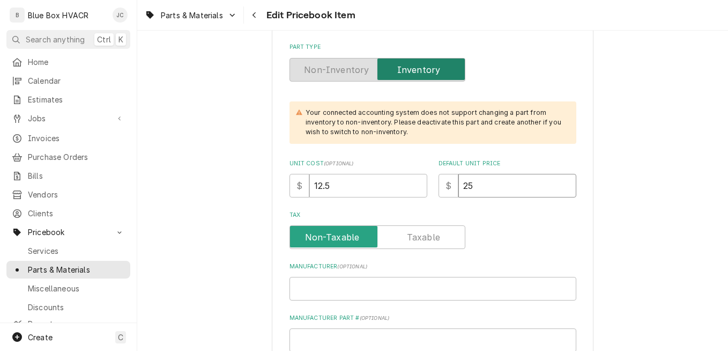
type input "25"
click at [512, 222] on div "Tax" at bounding box center [433, 230] width 287 height 38
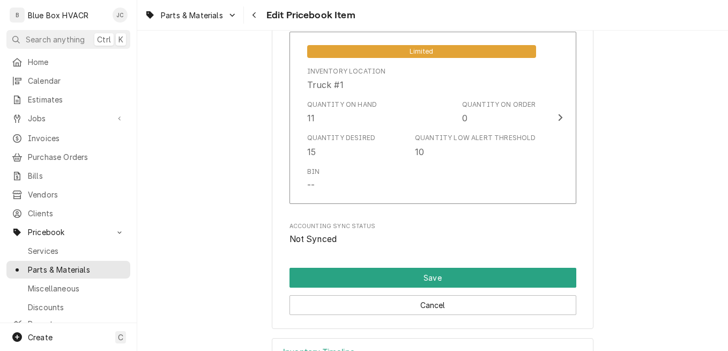
scroll to position [1073, 0]
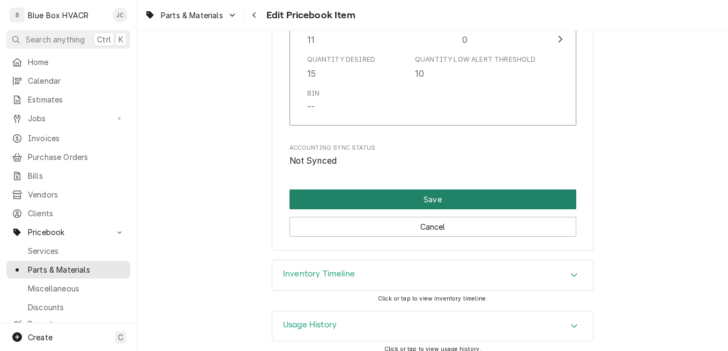
click at [444, 203] on button "Save" at bounding box center [433, 199] width 287 height 20
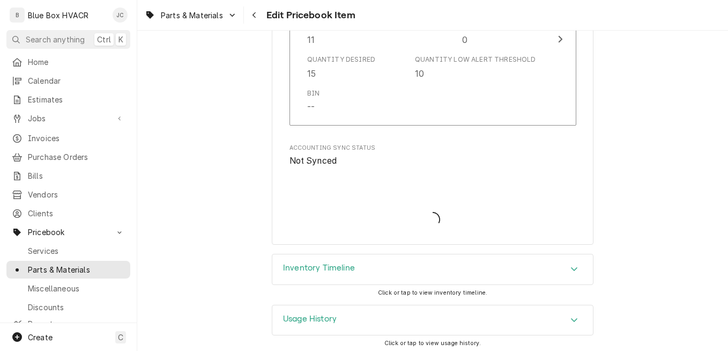
type textarea "x"
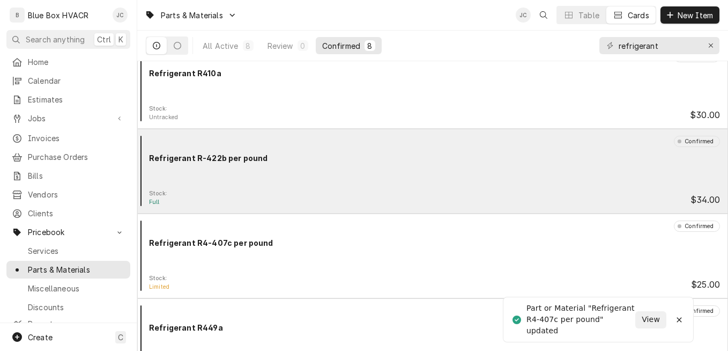
scroll to position [388, 0]
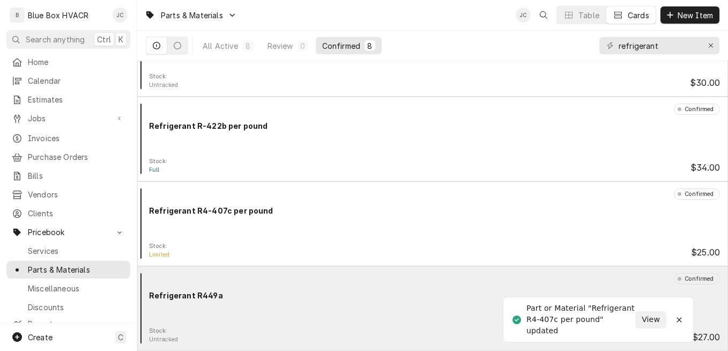
click at [320, 298] on div "Refrigerant R449a" at bounding box center [434, 295] width 571 height 11
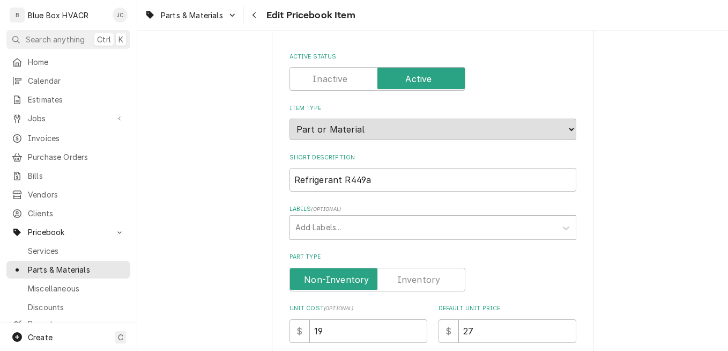
scroll to position [215, 0]
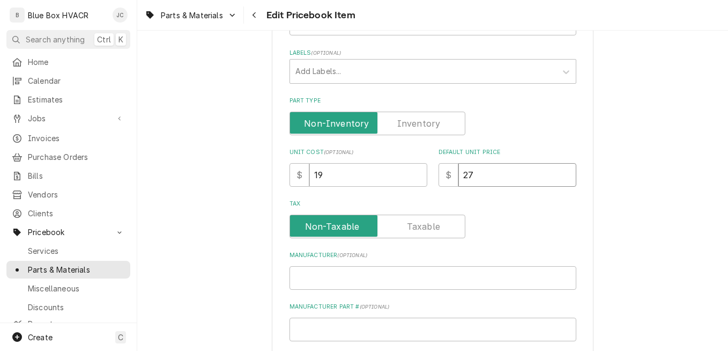
drag, startPoint x: 482, startPoint y: 179, endPoint x: 427, endPoint y: 181, distance: 55.3
click at [427, 181] on div "Unit Cost ( optional ) $ 19 Default Unit Price $ 27" at bounding box center [433, 167] width 287 height 38
type textarea "x"
type input "3"
type textarea "x"
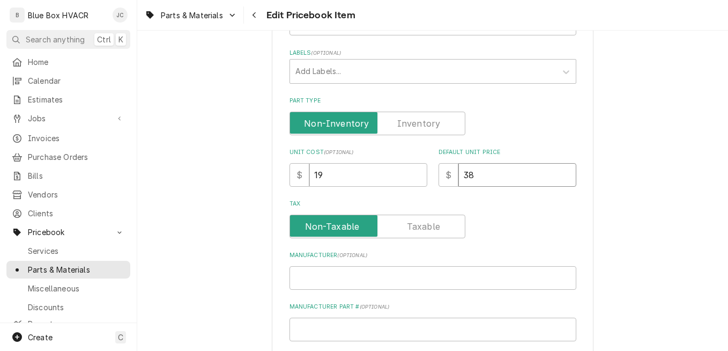
type input "38"
click at [574, 239] on div "Use the fields below to edit this PriceBook item. Note that changes made here w…" at bounding box center [433, 249] width 322 height 824
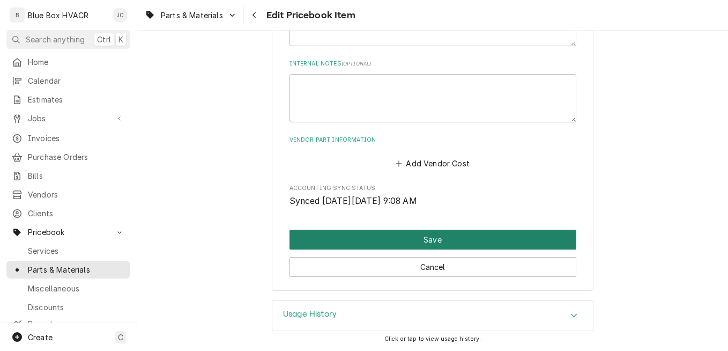
click at [452, 240] on button "Save" at bounding box center [433, 240] width 287 height 20
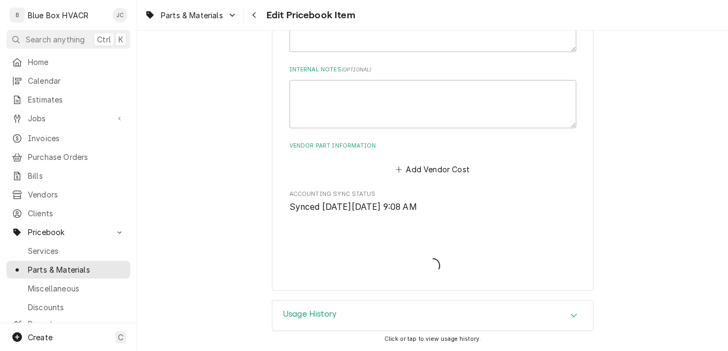
scroll to position [579, 0]
type textarea "x"
